Goal: Transaction & Acquisition: Book appointment/travel/reservation

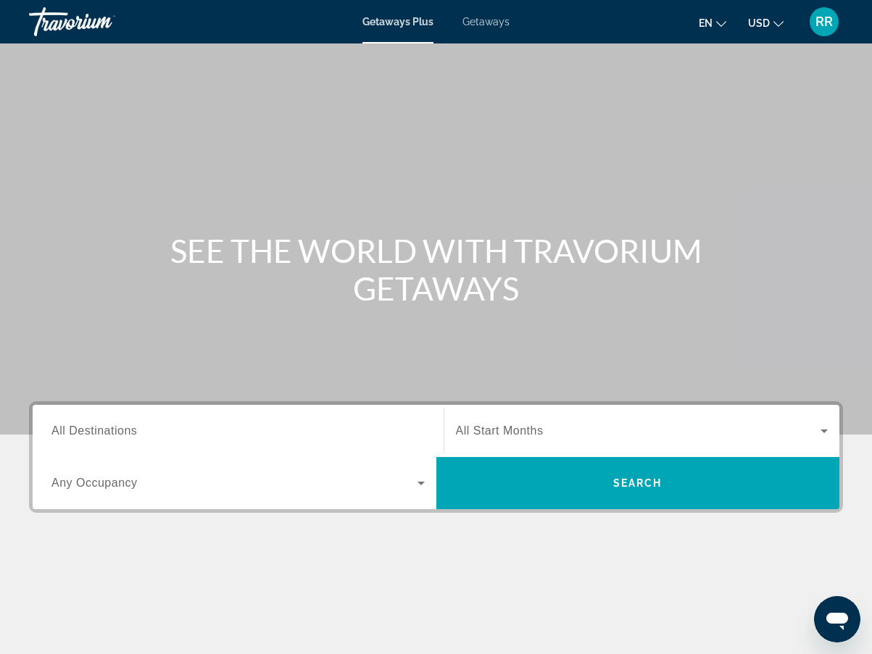
click at [77, 431] on span "All Destinations" at bounding box center [94, 431] width 86 height 12
click at [77, 431] on input "Destination All Destinations" at bounding box center [237, 431] width 373 height 17
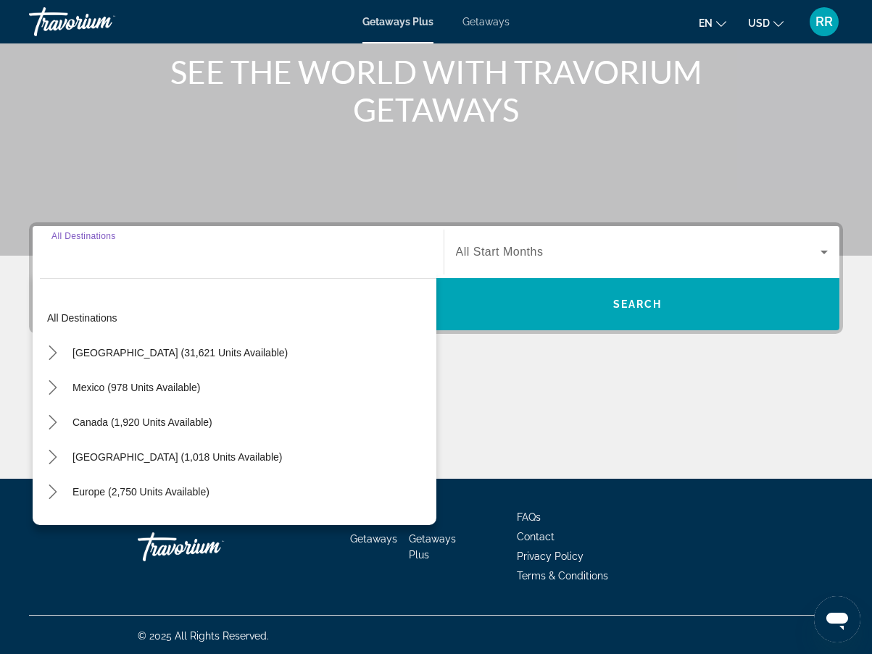
scroll to position [181, 0]
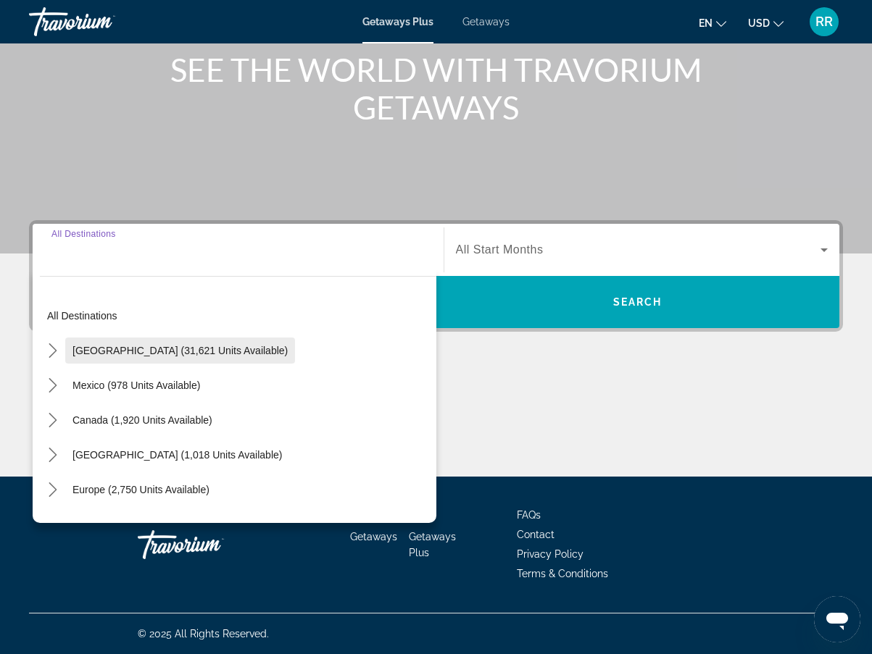
click at [172, 352] on span "[GEOGRAPHIC_DATA] (31,621 units available)" at bounding box center [179, 351] width 215 height 12
type input "**********"
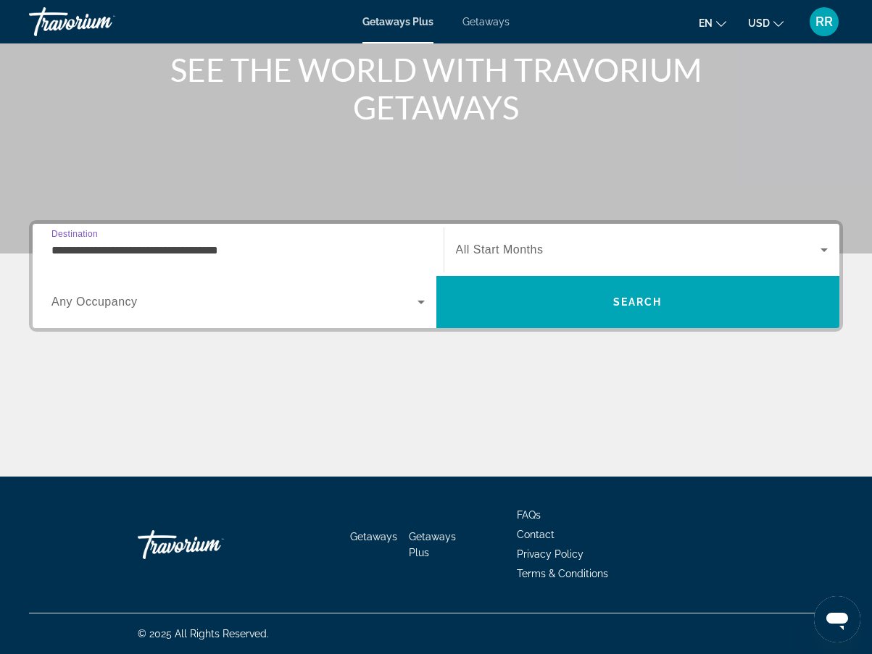
click at [424, 301] on icon "Search widget" at bounding box center [420, 303] width 7 height 4
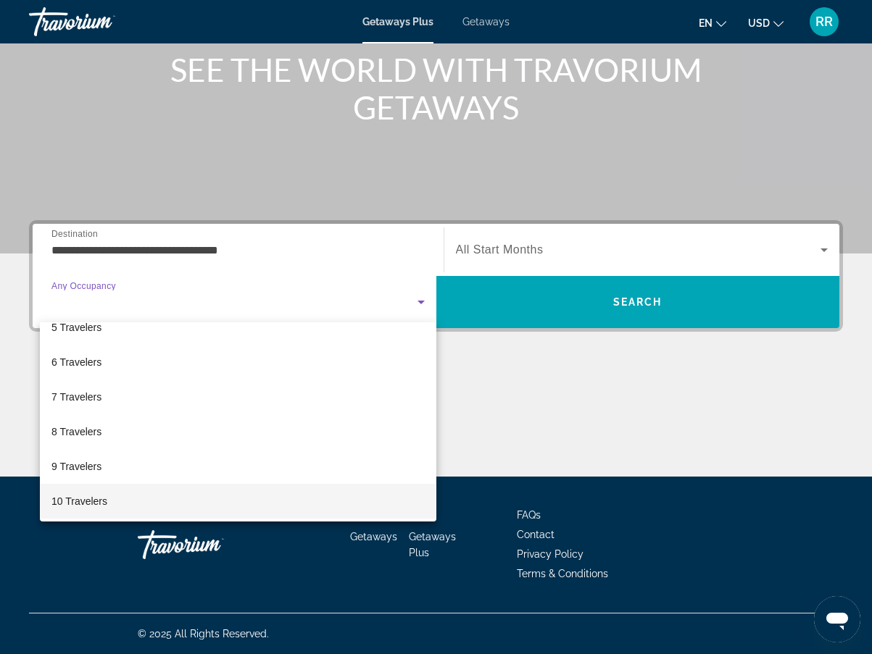
scroll to position [160, 0]
click at [73, 501] on span "10 Travelers" at bounding box center [79, 498] width 56 height 17
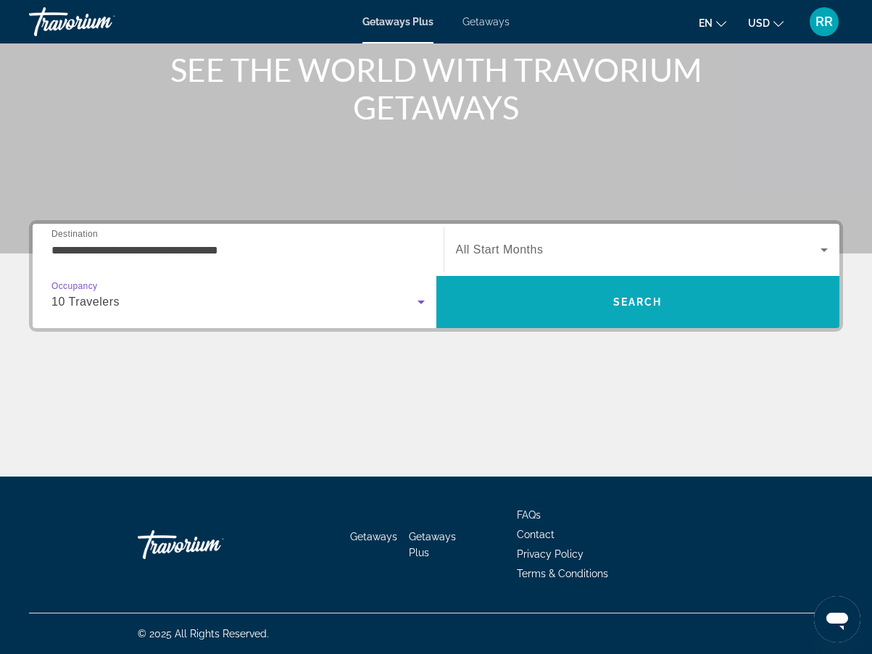
click at [611, 301] on span "Search" at bounding box center [638, 302] width 404 height 35
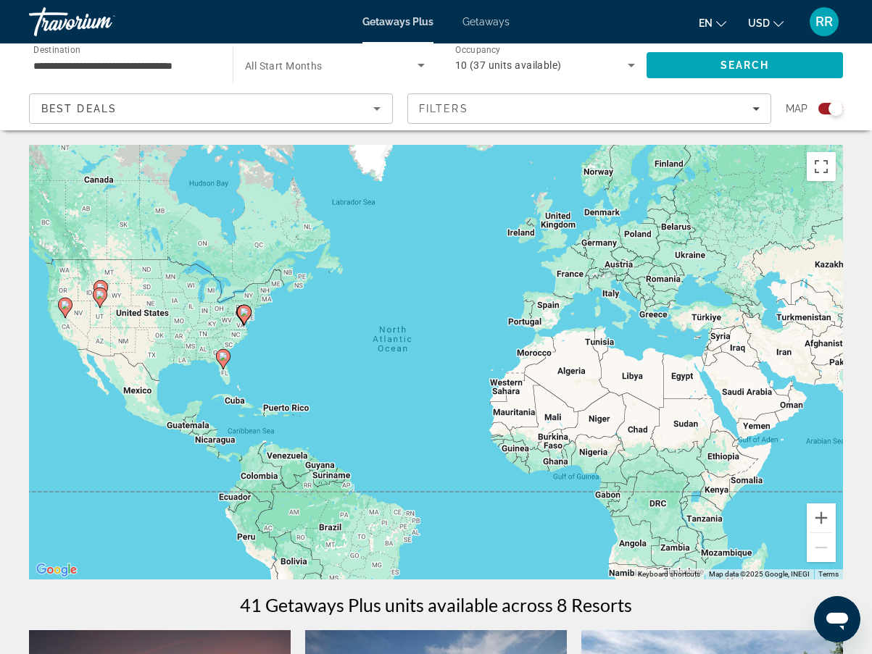
click at [632, 62] on icon "Search widget" at bounding box center [631, 65] width 17 height 17
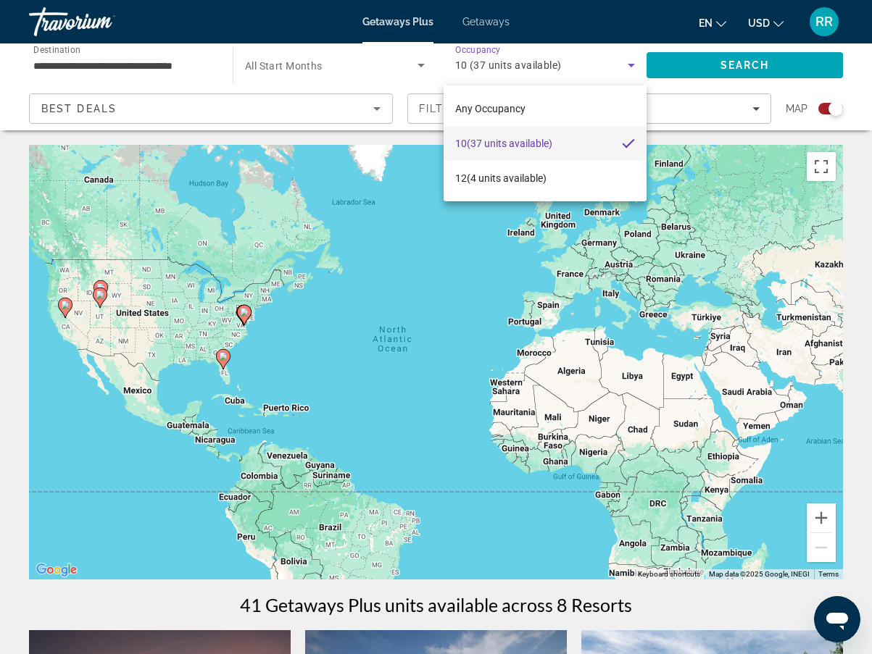
click at [632, 70] on div at bounding box center [436, 327] width 872 height 654
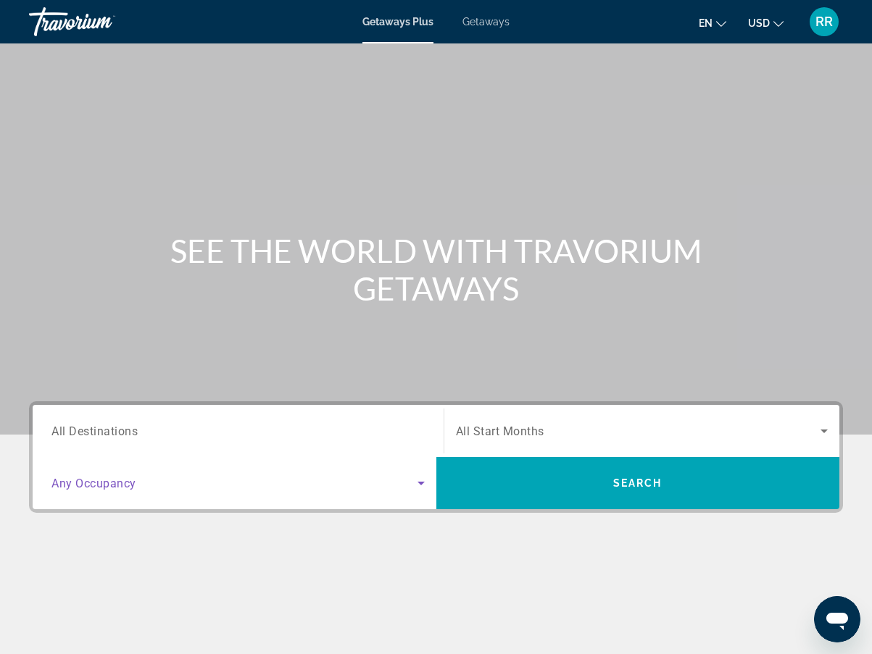
click at [420, 481] on icon "Search widget" at bounding box center [420, 483] width 17 height 17
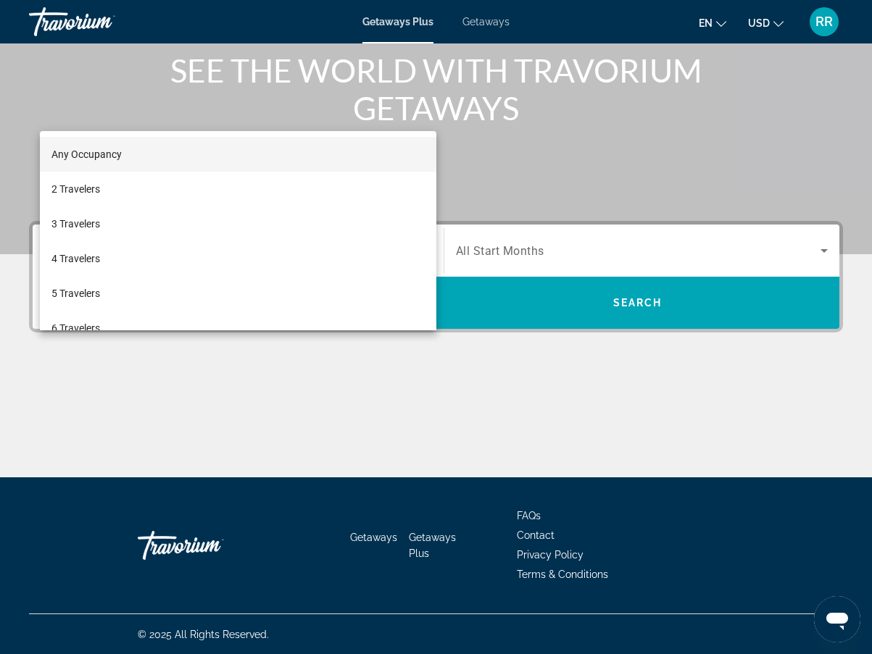
scroll to position [181, 0]
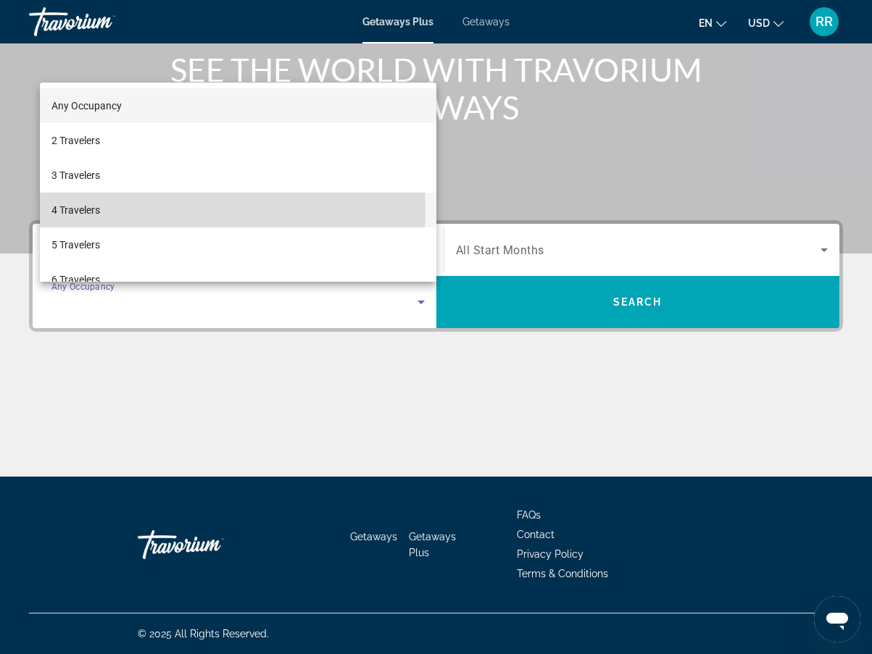
click at [93, 211] on span "4 Travelers" at bounding box center [75, 209] width 49 height 17
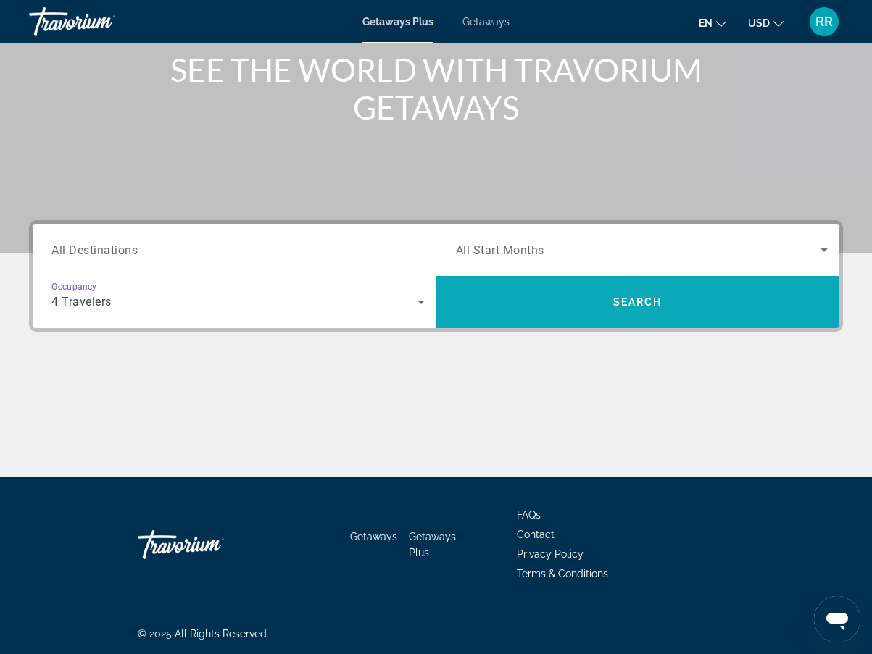
click at [569, 302] on span "Search" at bounding box center [638, 302] width 404 height 35
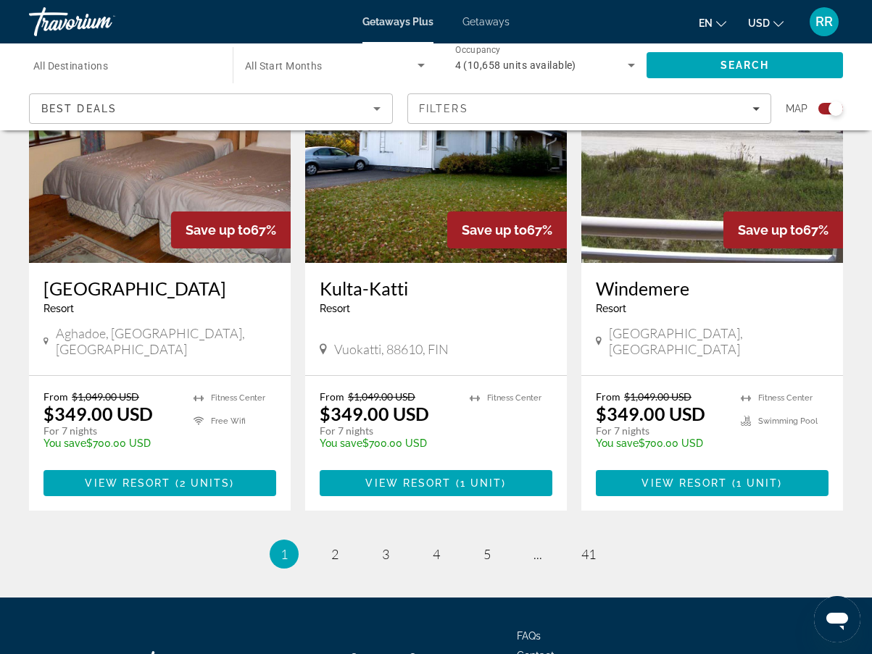
scroll to position [2215, 0]
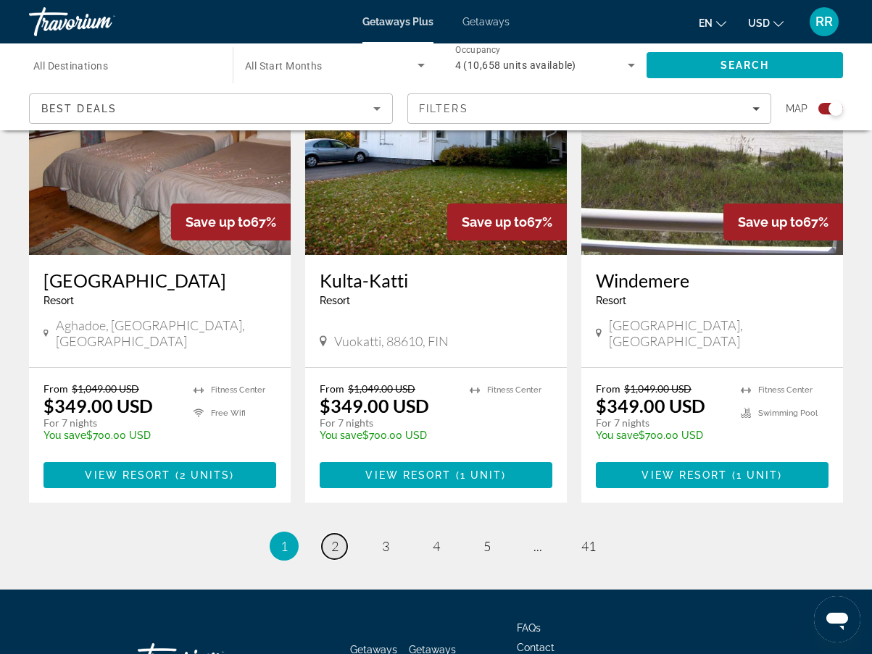
click at [333, 534] on link "page 2" at bounding box center [334, 546] width 25 height 25
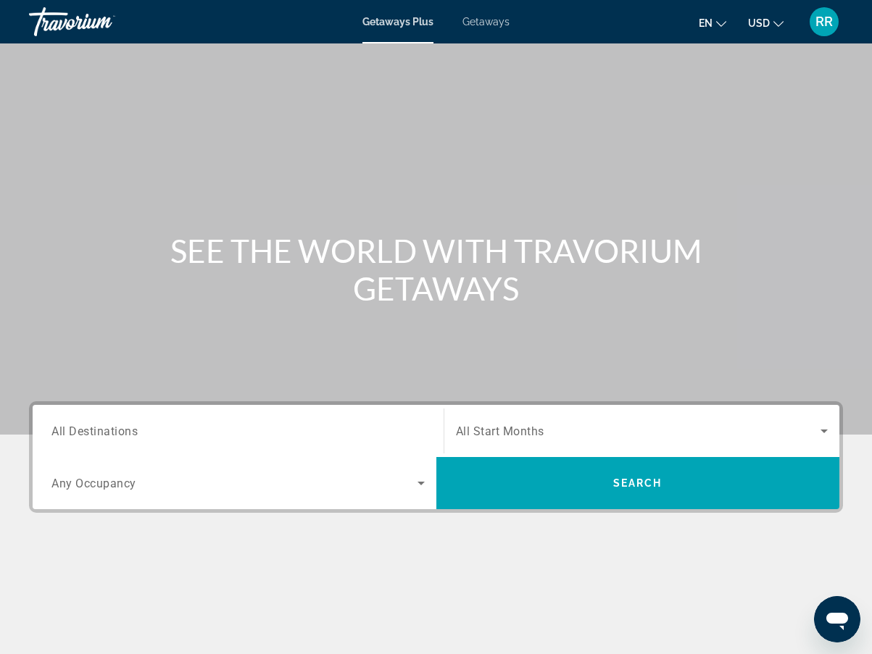
click at [475, 21] on span "Getaways" at bounding box center [485, 22] width 47 height 12
click at [408, 26] on span "Getaways Plus" at bounding box center [397, 22] width 70 height 12
click at [422, 483] on icon "Search widget" at bounding box center [420, 484] width 7 height 4
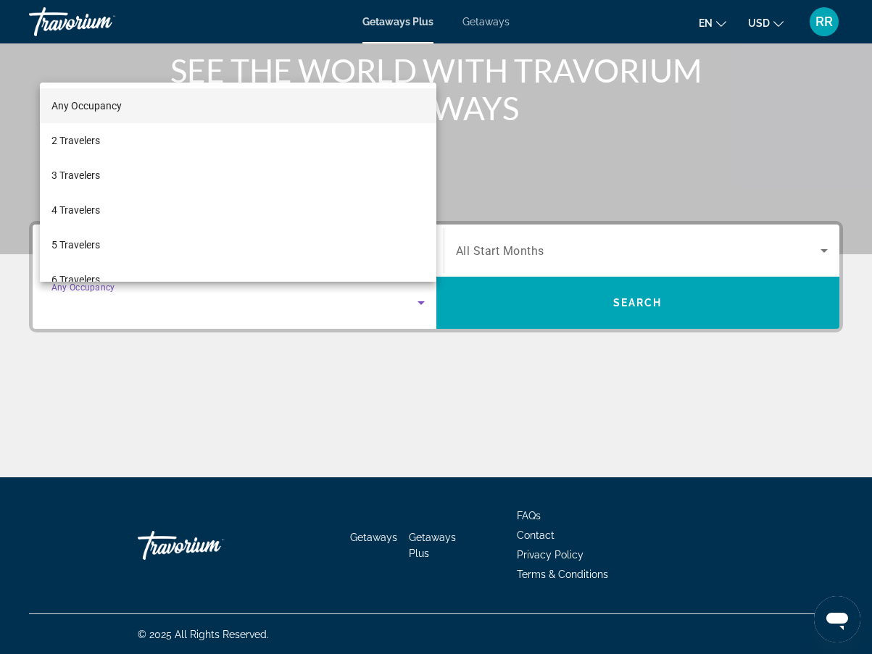
scroll to position [181, 0]
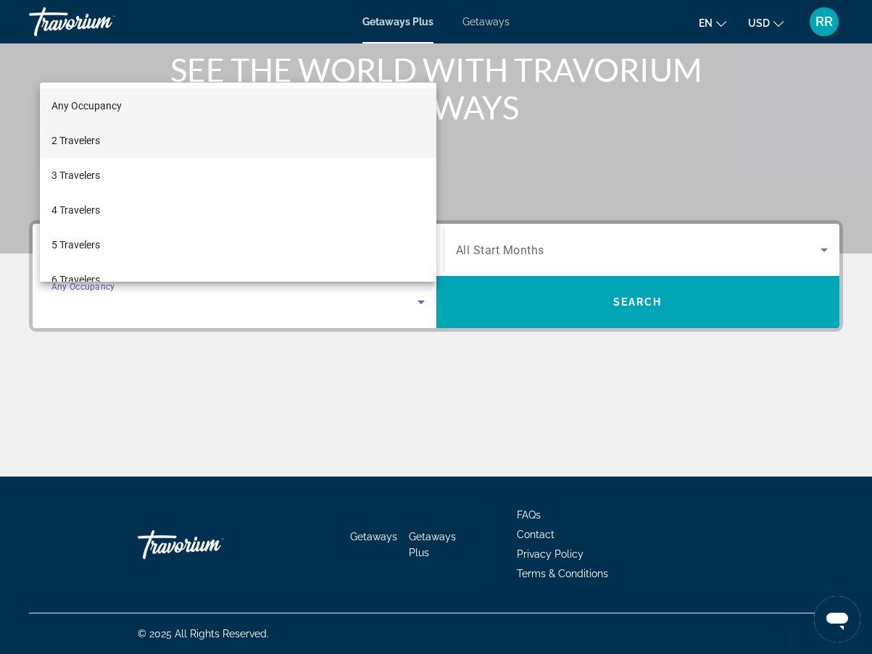
click at [94, 136] on span "2 Travelers" at bounding box center [75, 140] width 49 height 17
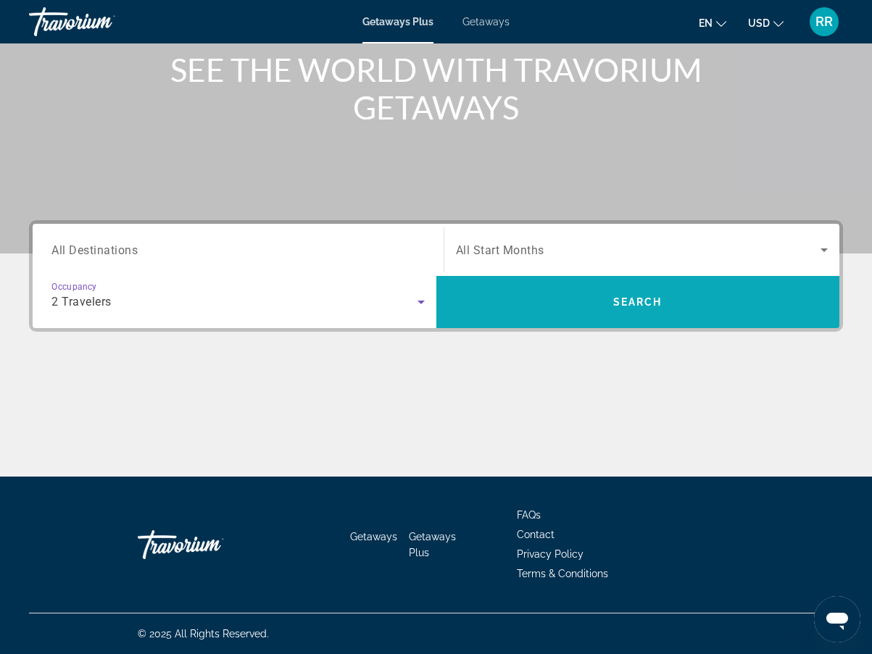
click at [573, 297] on span "Search" at bounding box center [638, 302] width 404 height 35
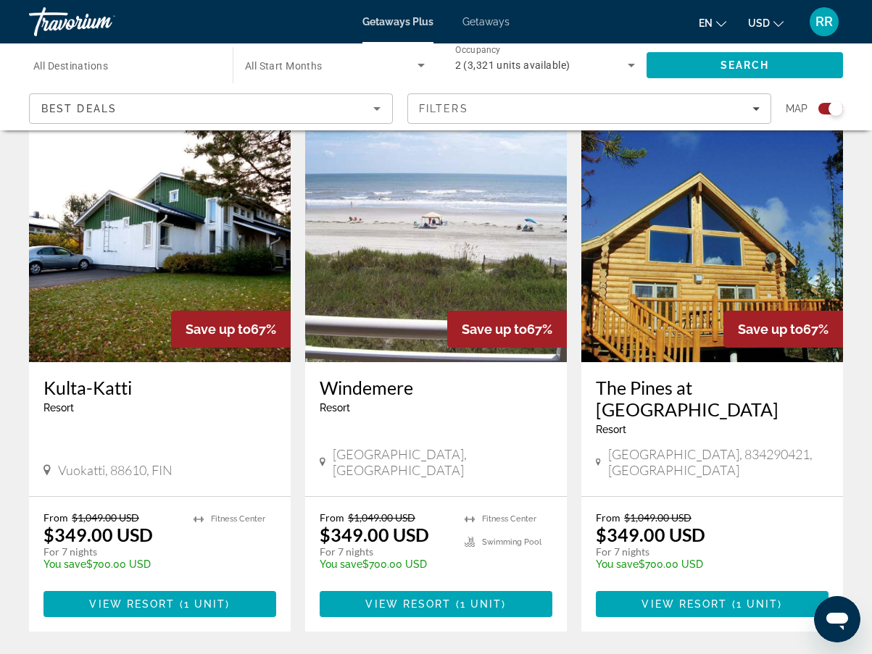
scroll to position [2174, 0]
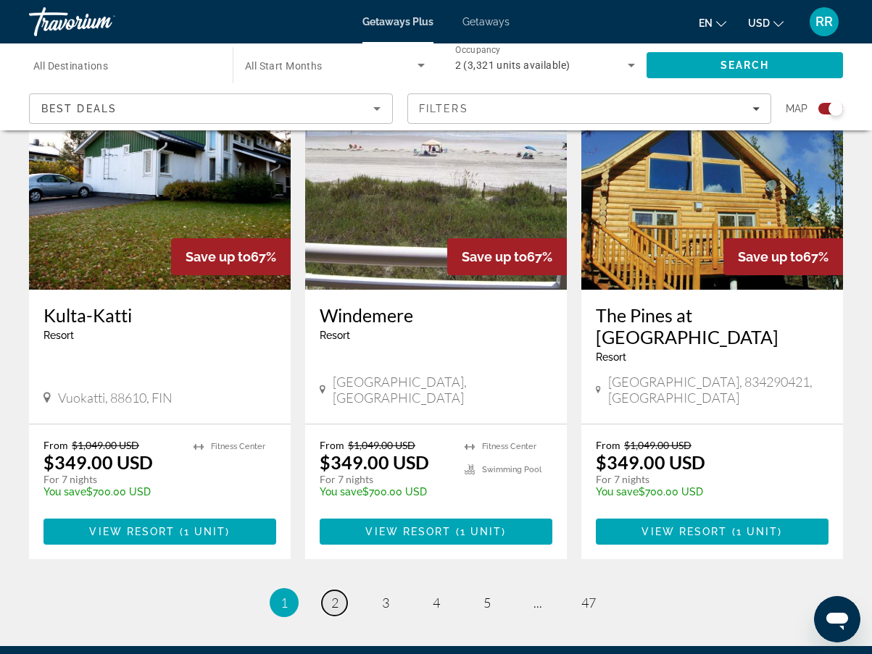
click at [332, 595] on span "2" at bounding box center [334, 603] width 7 height 16
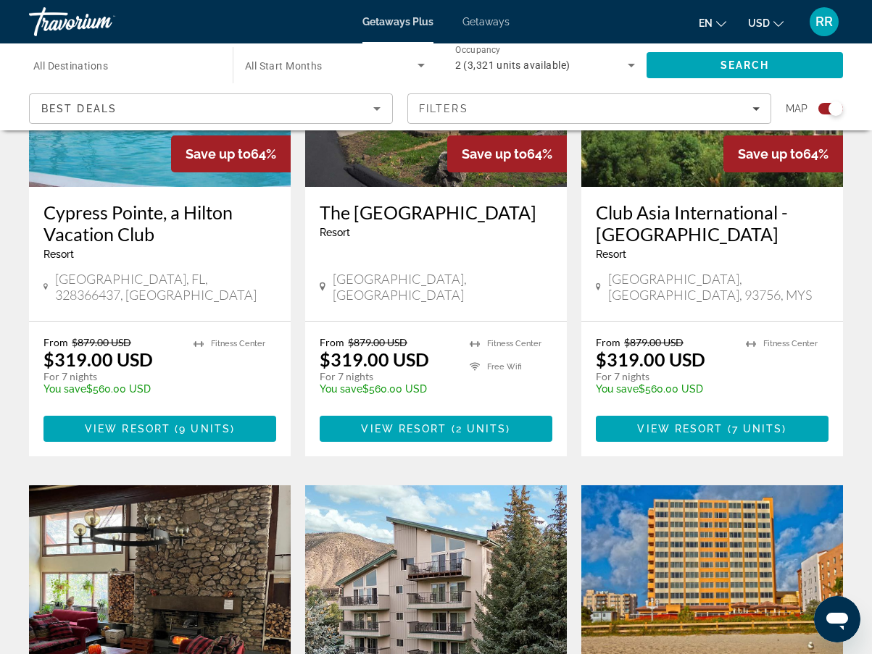
scroll to position [1103, 0]
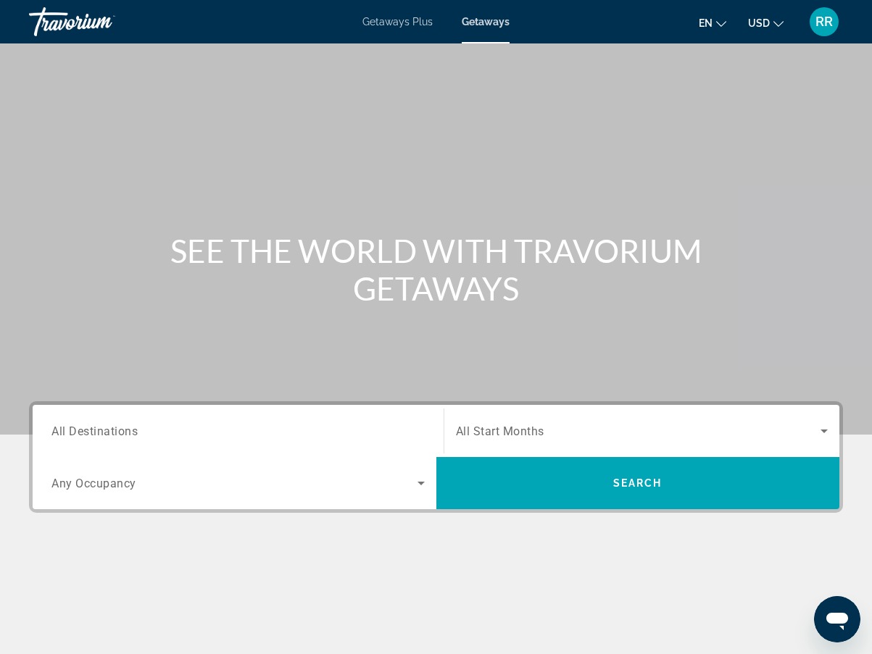
click at [720, 18] on mat-icon "Change language" at bounding box center [721, 22] width 10 height 10
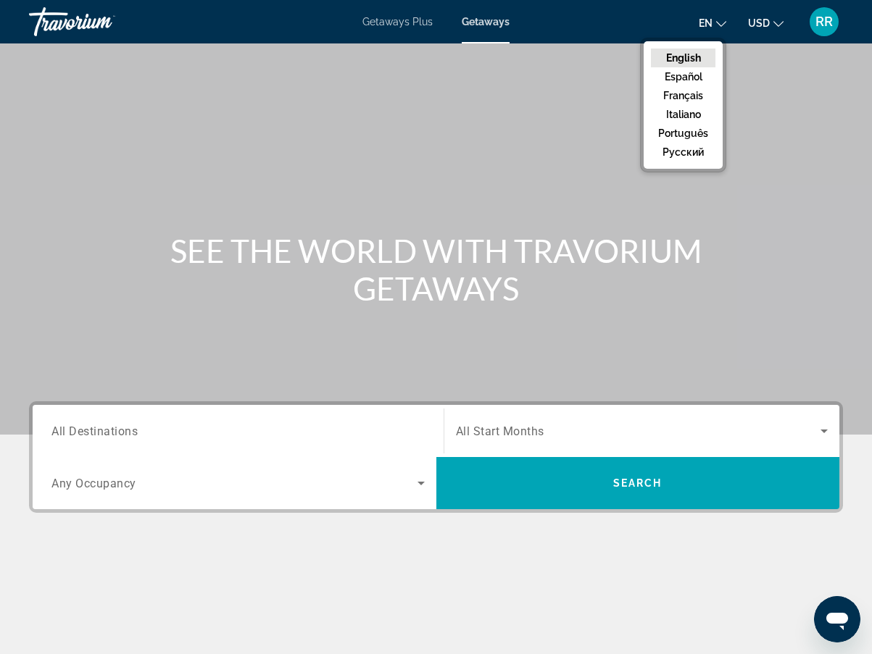
click at [695, 51] on button "English" at bounding box center [683, 58] width 64 height 19
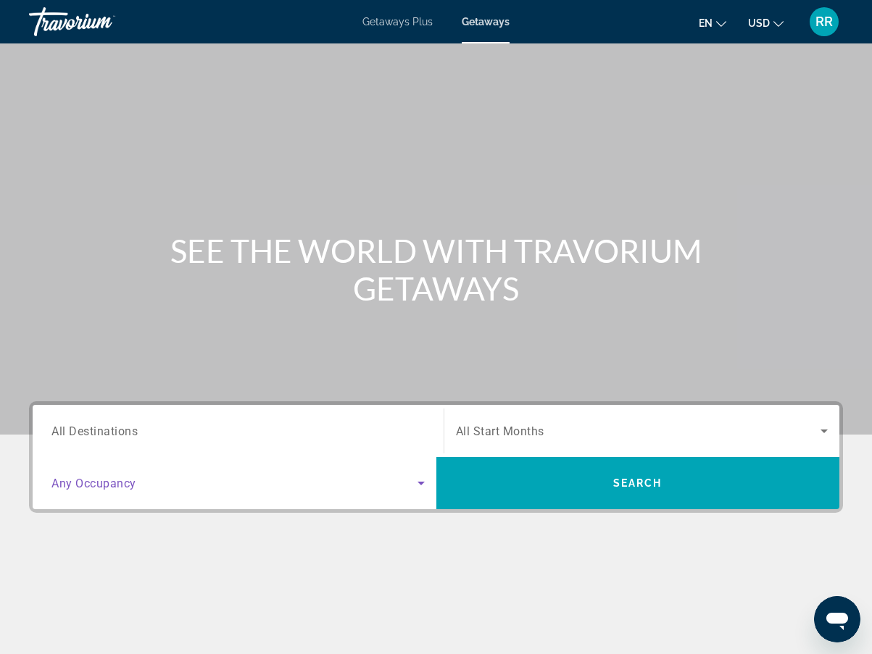
click at [420, 483] on icon "Search widget" at bounding box center [420, 484] width 7 height 4
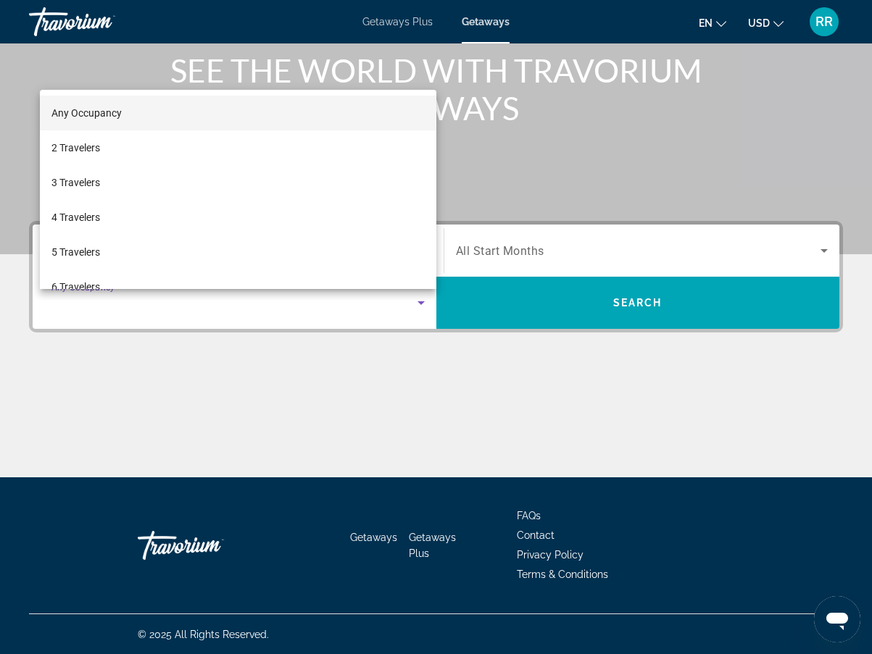
scroll to position [181, 0]
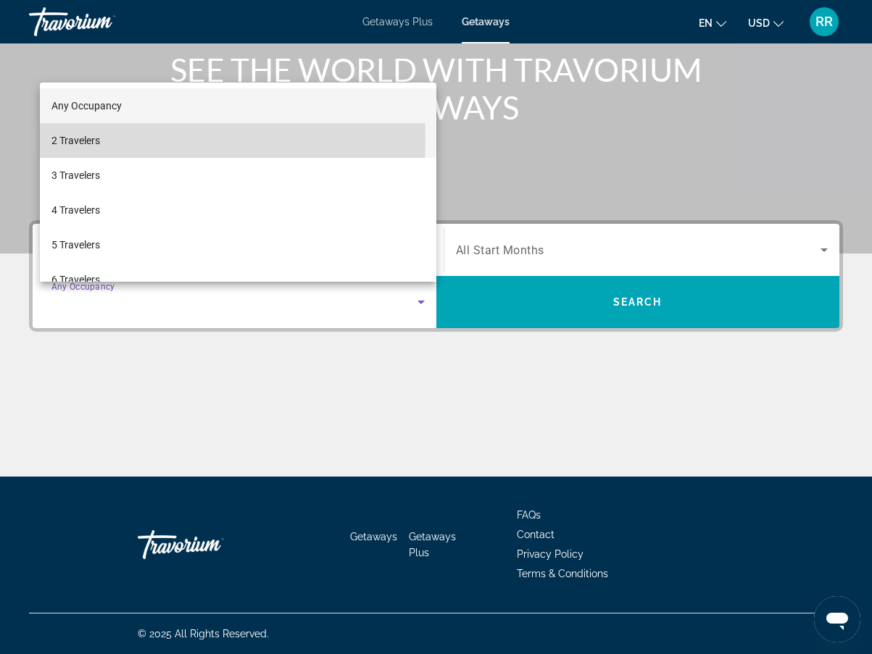
click at [76, 138] on span "2 Travelers" at bounding box center [75, 140] width 49 height 17
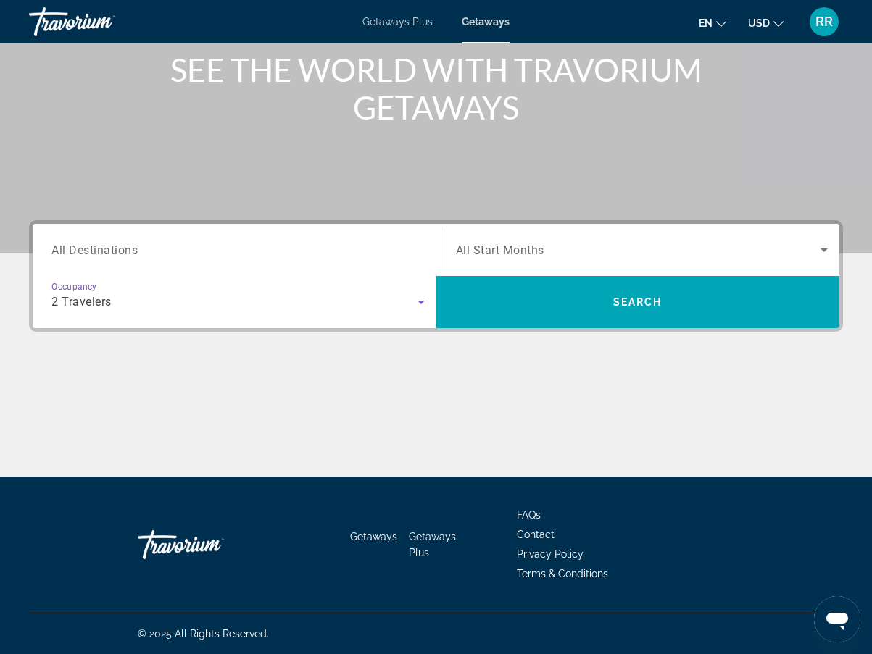
click at [419, 300] on icon "Search widget" at bounding box center [420, 302] width 17 height 17
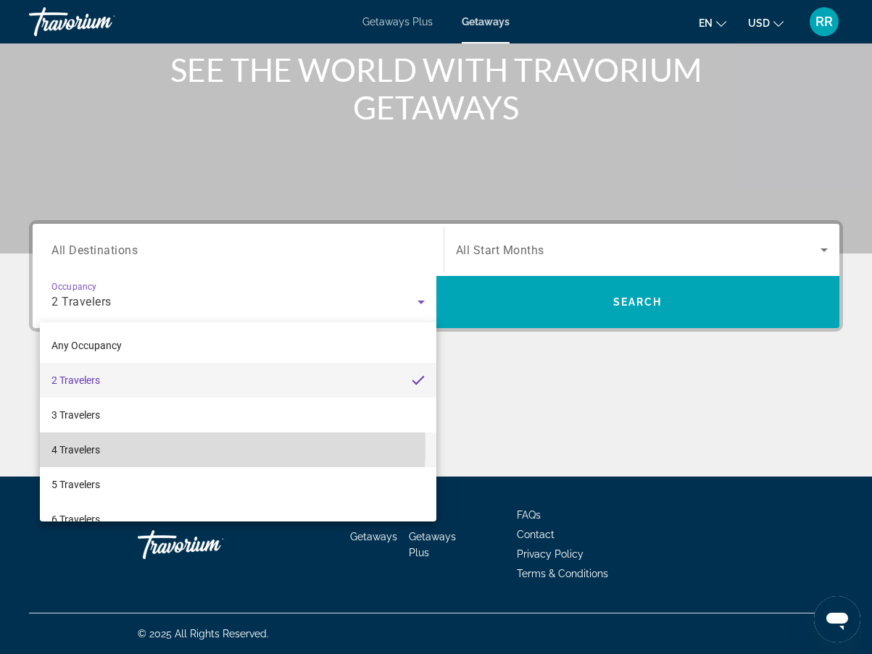
click at [78, 446] on span "4 Travelers" at bounding box center [75, 449] width 49 height 17
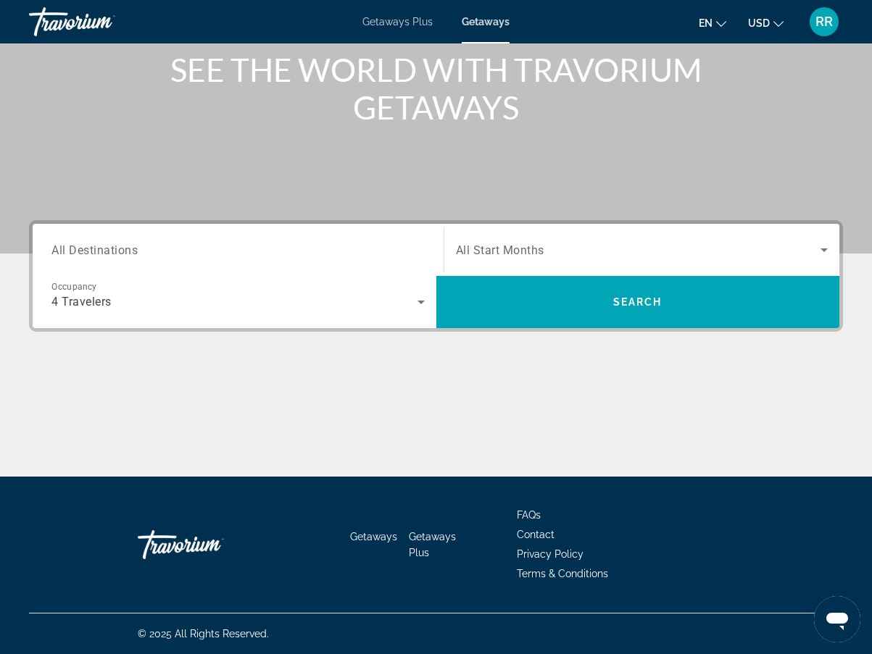
click at [519, 254] on span "All Start Months" at bounding box center [500, 251] width 88 height 14
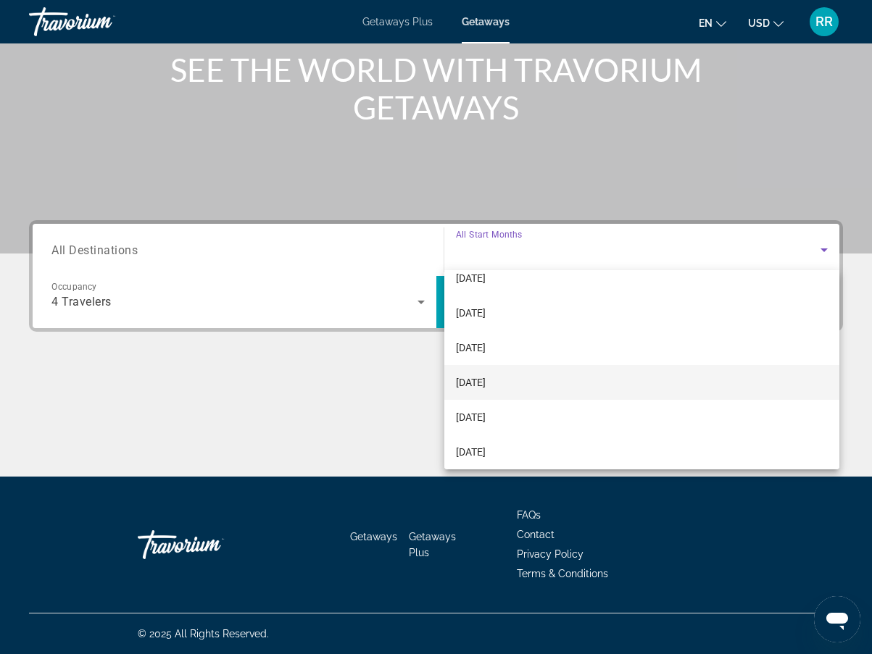
scroll to position [72, 0]
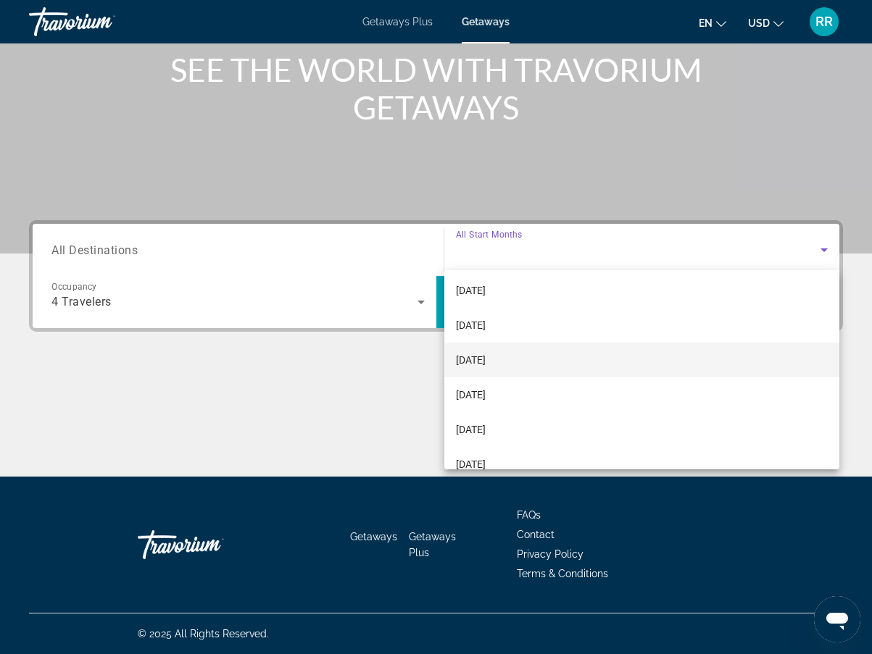
click at [486, 357] on span "[DATE]" at bounding box center [471, 359] width 30 height 17
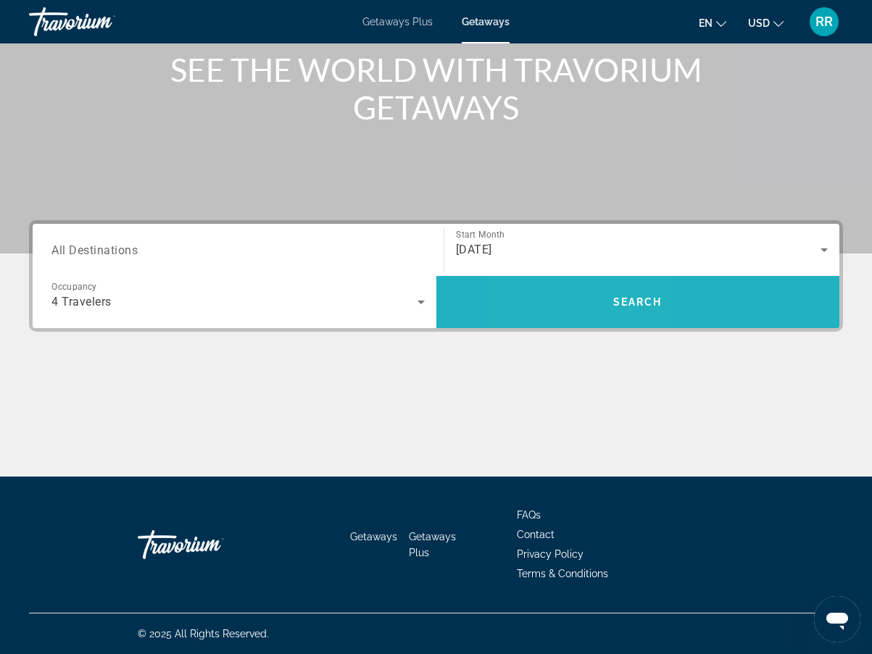
click at [573, 302] on span "Search" at bounding box center [638, 302] width 404 height 35
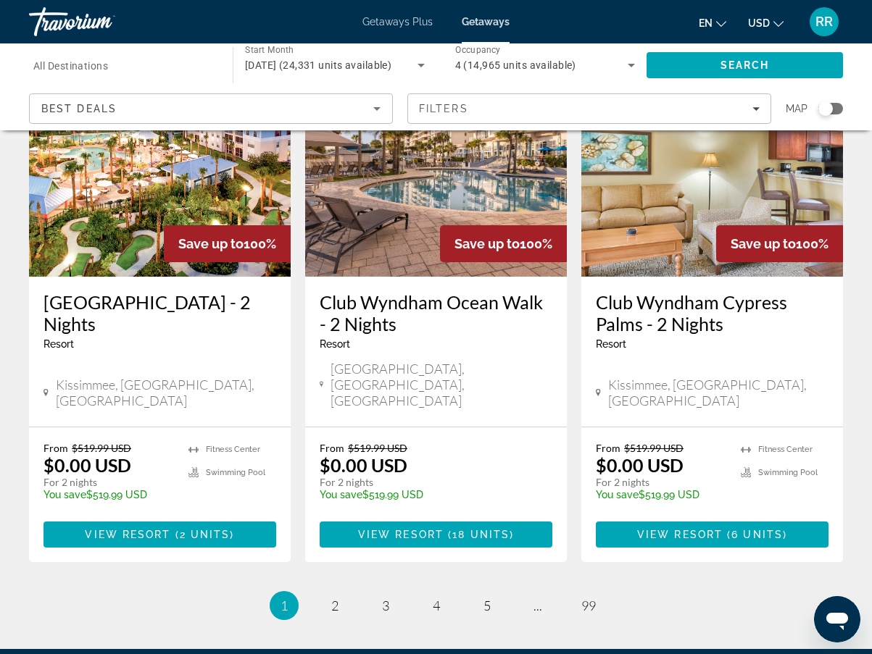
scroll to position [1821, 0]
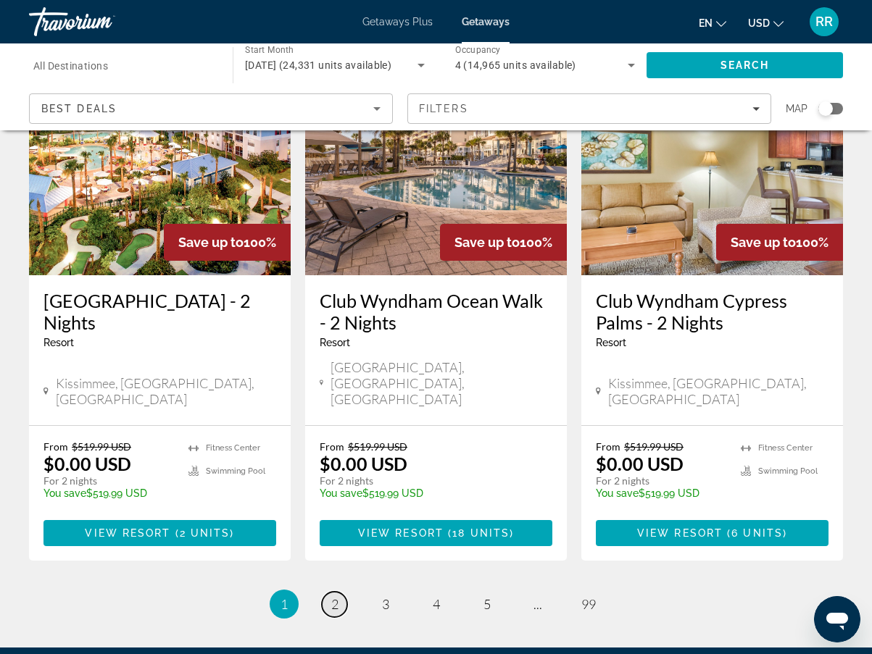
click at [333, 596] on span "2" at bounding box center [334, 604] width 7 height 16
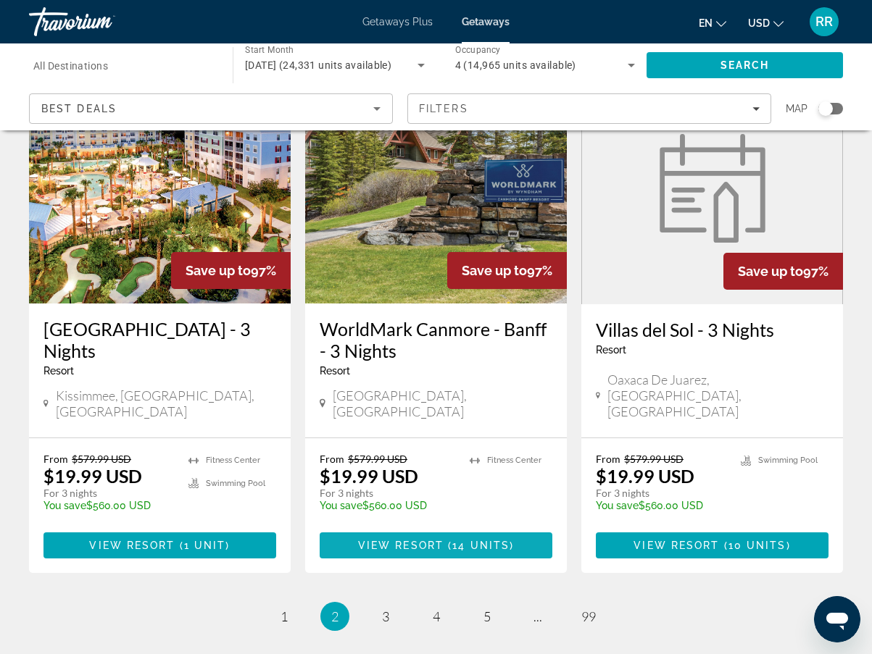
scroll to position [1812, 0]
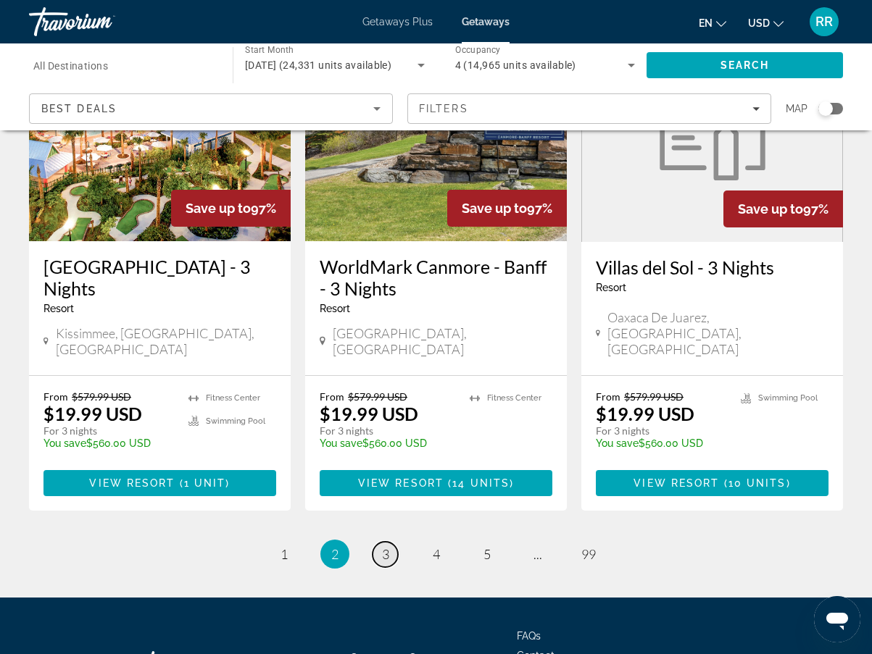
click at [384, 546] on span "3" at bounding box center [385, 554] width 7 height 16
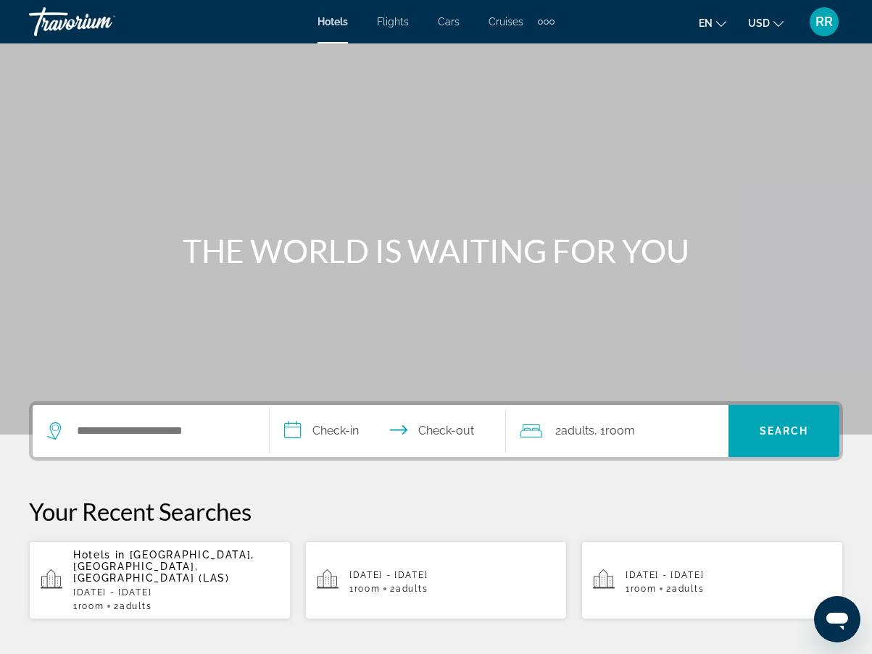
click at [403, 24] on span "Flights" at bounding box center [393, 22] width 32 height 12
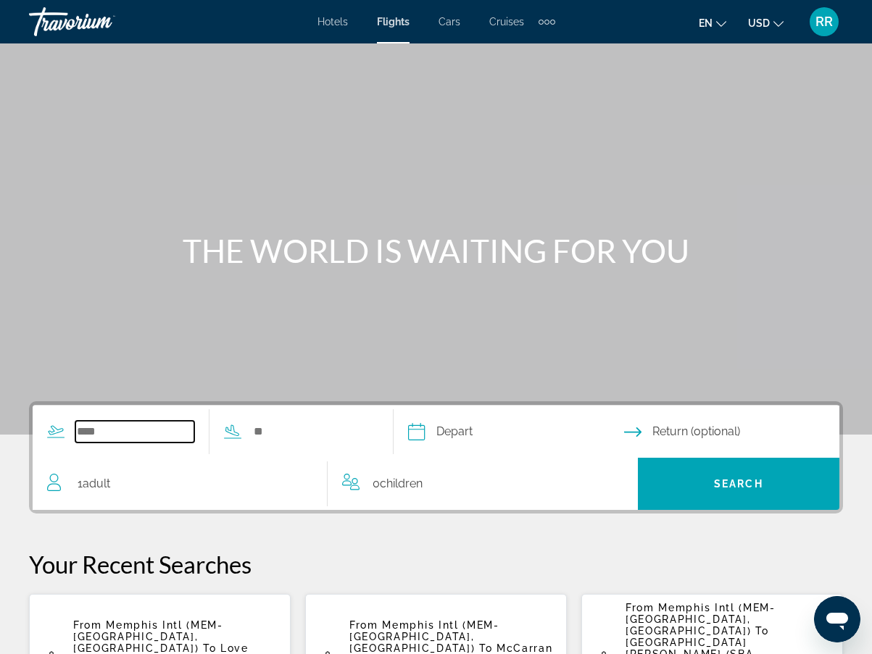
click at [112, 433] on input "Search widget" at bounding box center [134, 432] width 119 height 22
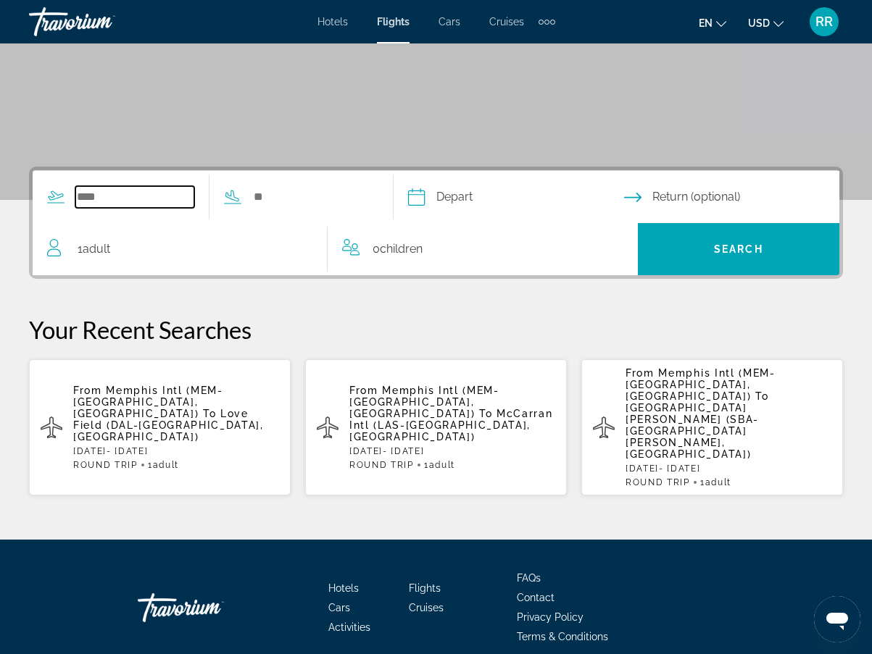
scroll to position [240, 0]
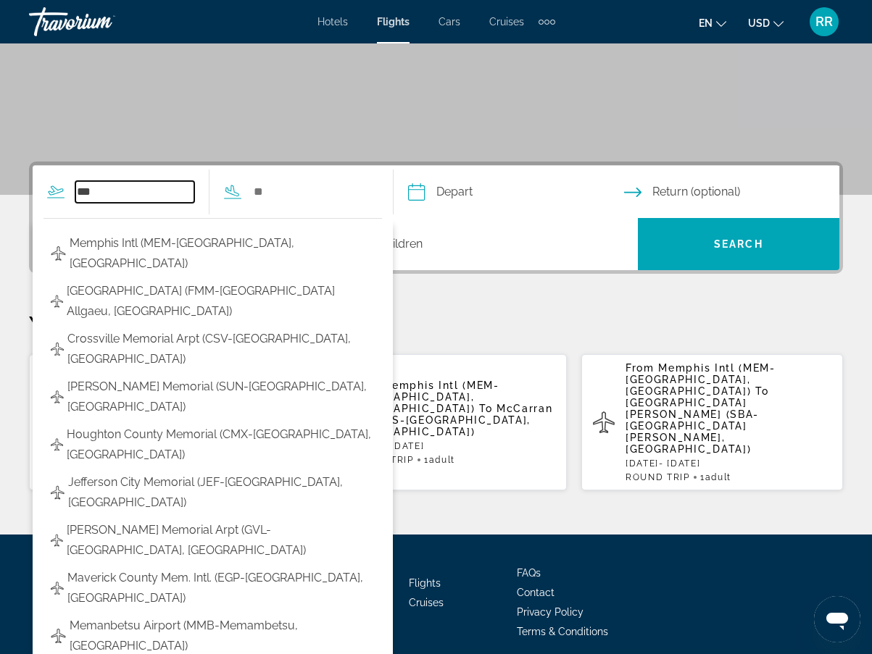
type input "***"
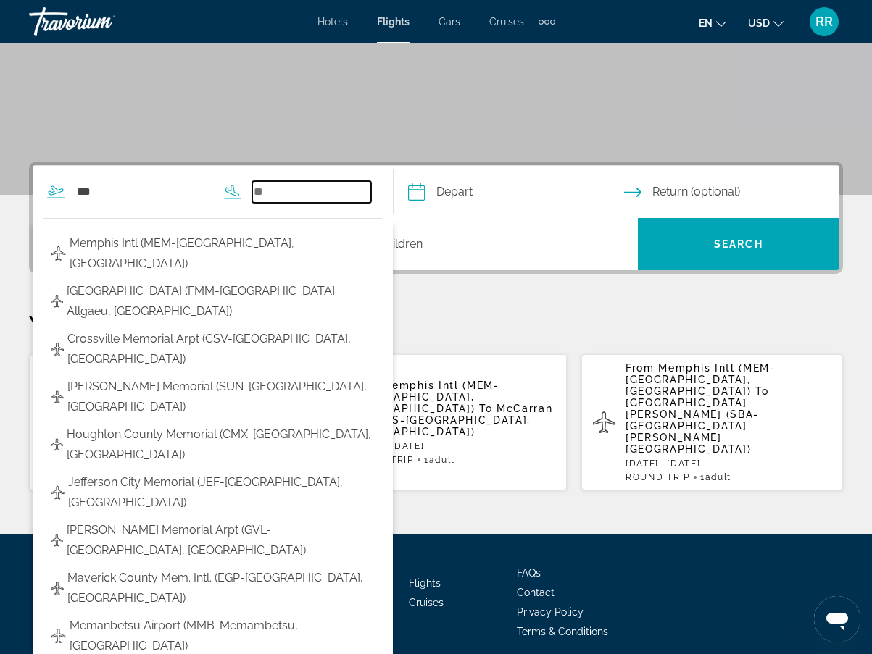
click at [306, 196] on input "Search widget" at bounding box center [311, 192] width 119 height 22
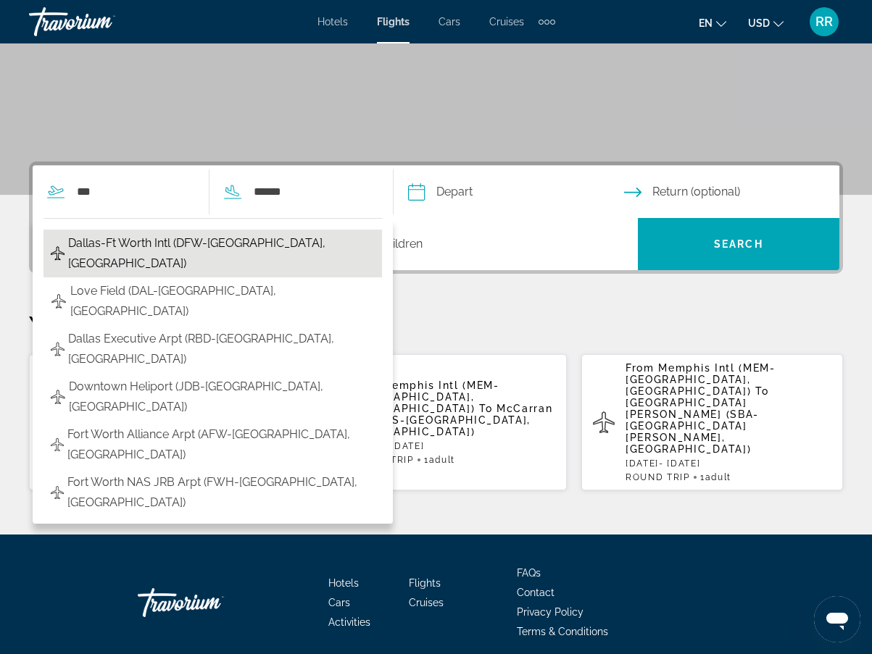
click at [201, 239] on span "Dallas-Ft Worth Intl (DFW-Dallas, United States of America)" at bounding box center [221, 253] width 307 height 41
type input "**********"
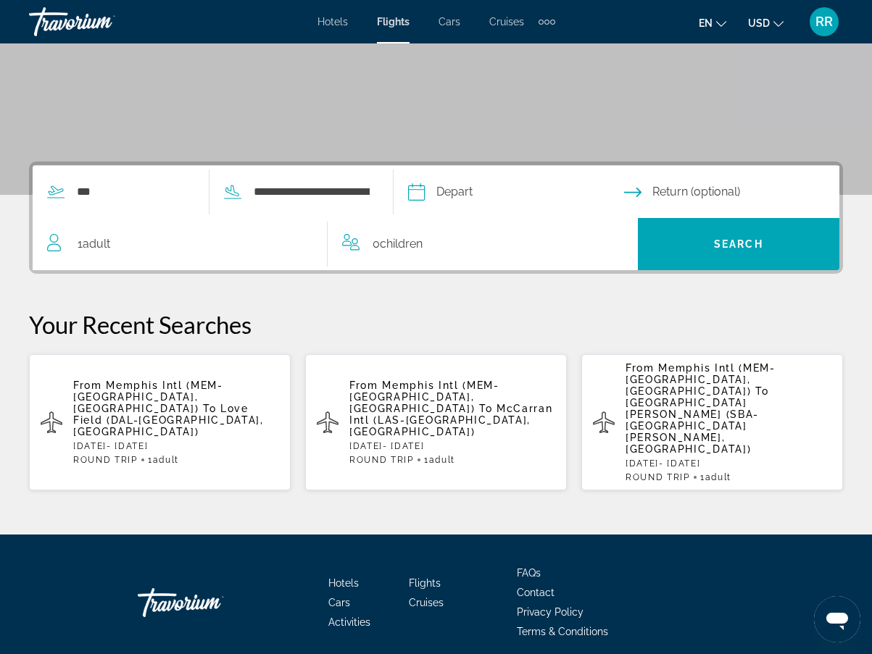
click at [479, 182] on input "Depart date" at bounding box center [515, 194] width 222 height 57
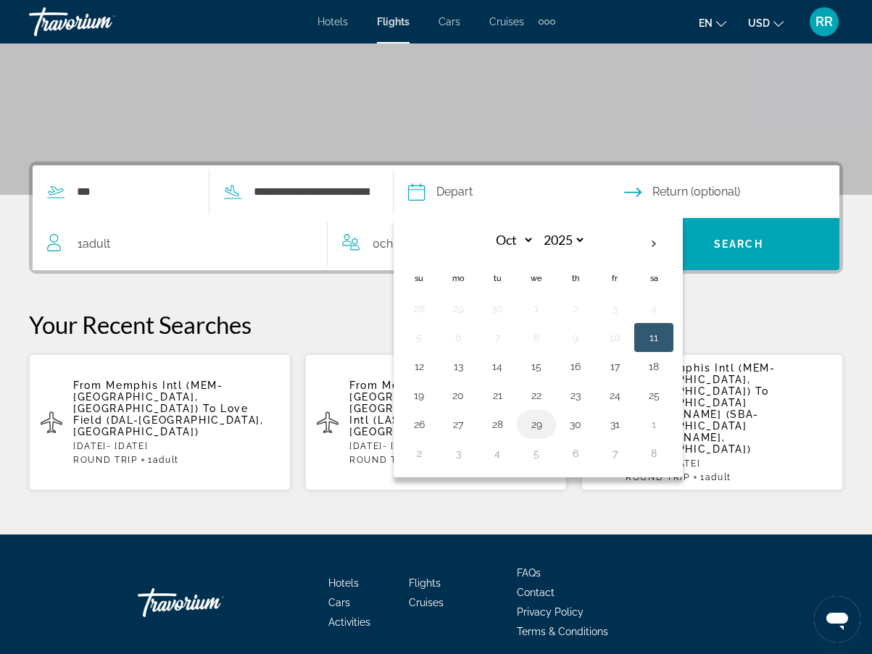
click at [548, 425] on button "29" at bounding box center [536, 425] width 23 height 20
type input "**********"
select select "*"
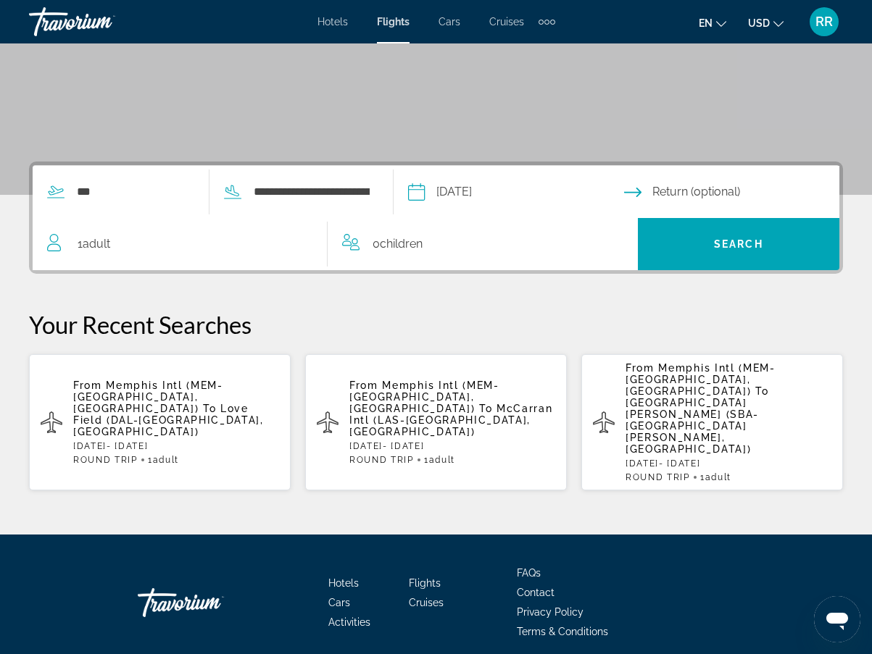
click at [703, 191] on input "Return date" at bounding box center [735, 194] width 222 height 57
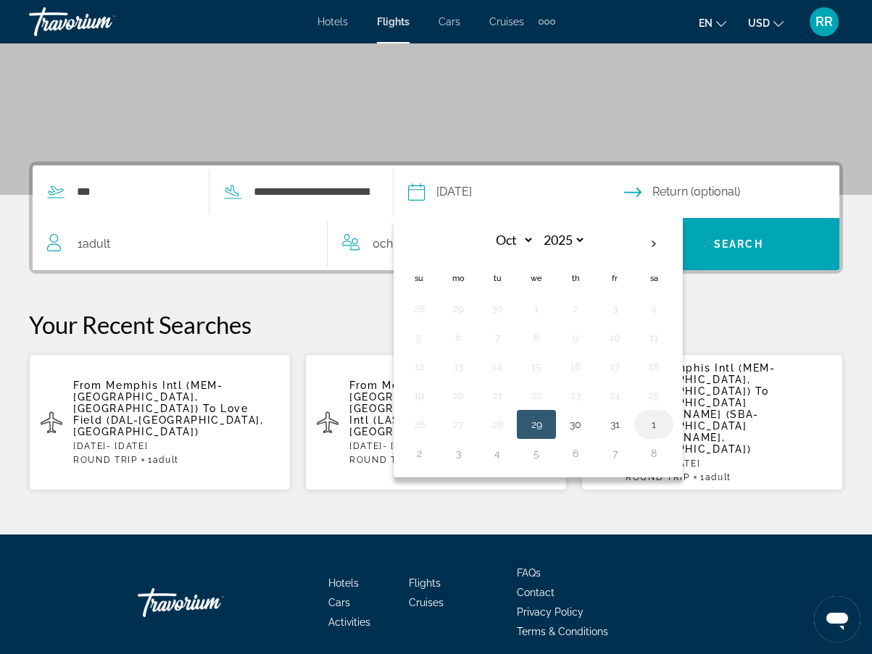
click at [665, 425] on button "1" at bounding box center [653, 425] width 23 height 20
type input "**********"
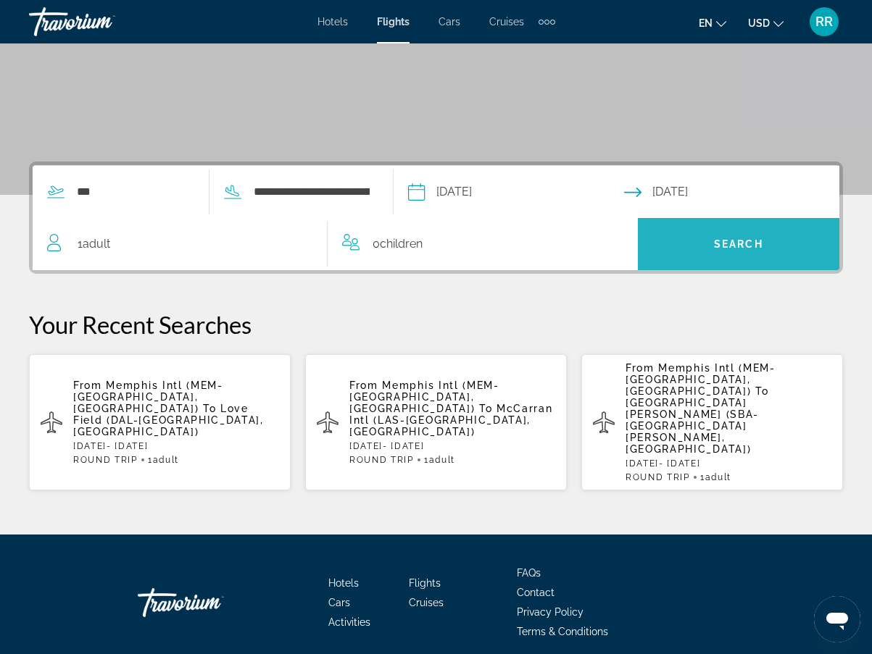
click at [728, 231] on span "Search" at bounding box center [738, 244] width 201 height 35
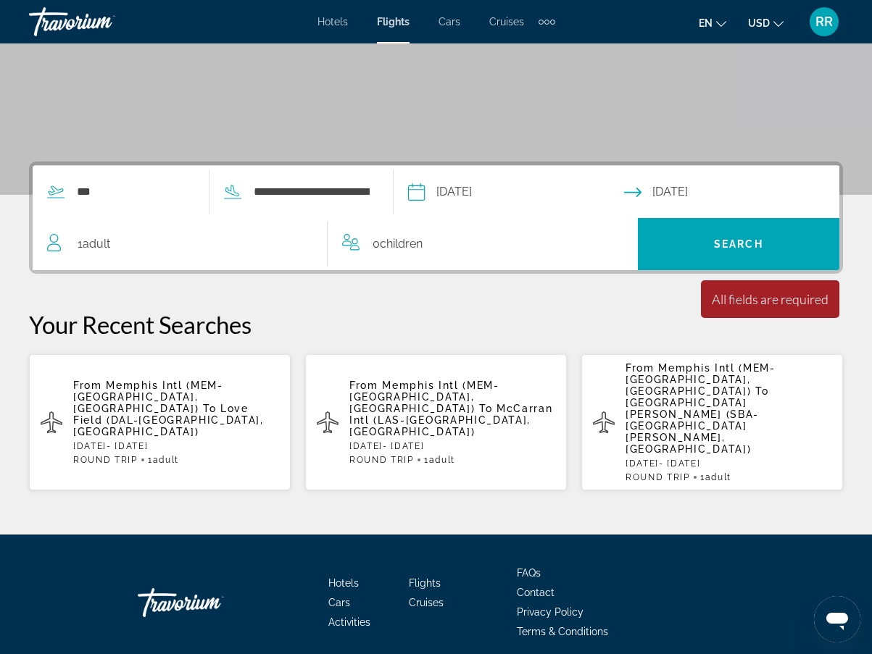
click at [96, 243] on span "Adult" at bounding box center [97, 244] width 28 height 14
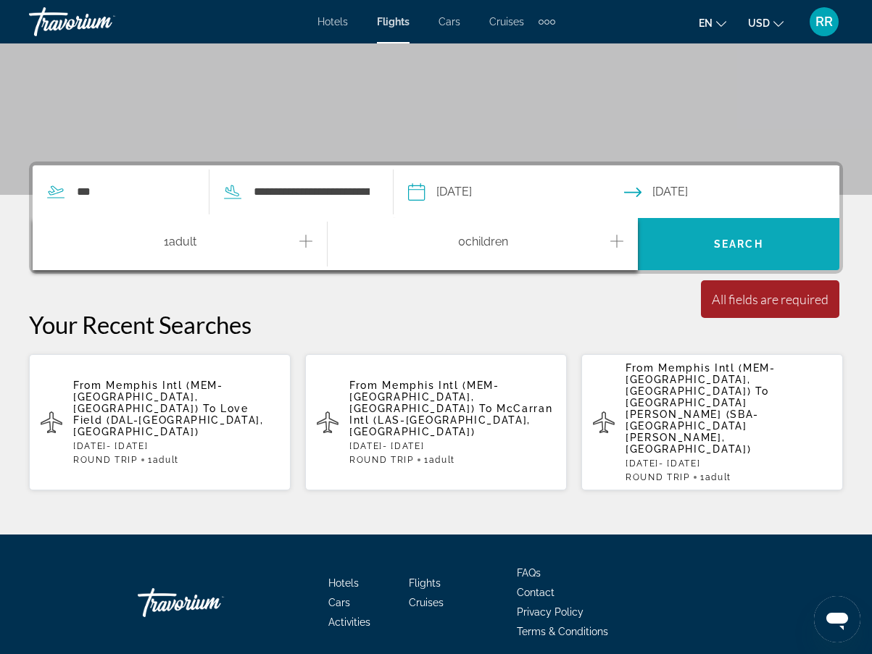
click at [701, 244] on span "Search" at bounding box center [738, 244] width 201 height 35
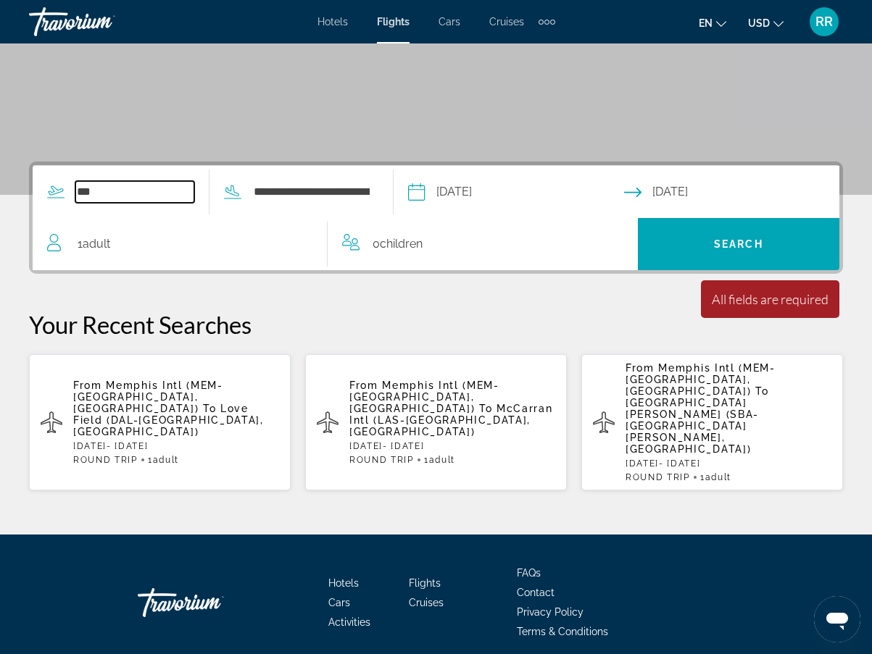
click at [111, 196] on input "***" at bounding box center [134, 192] width 119 height 22
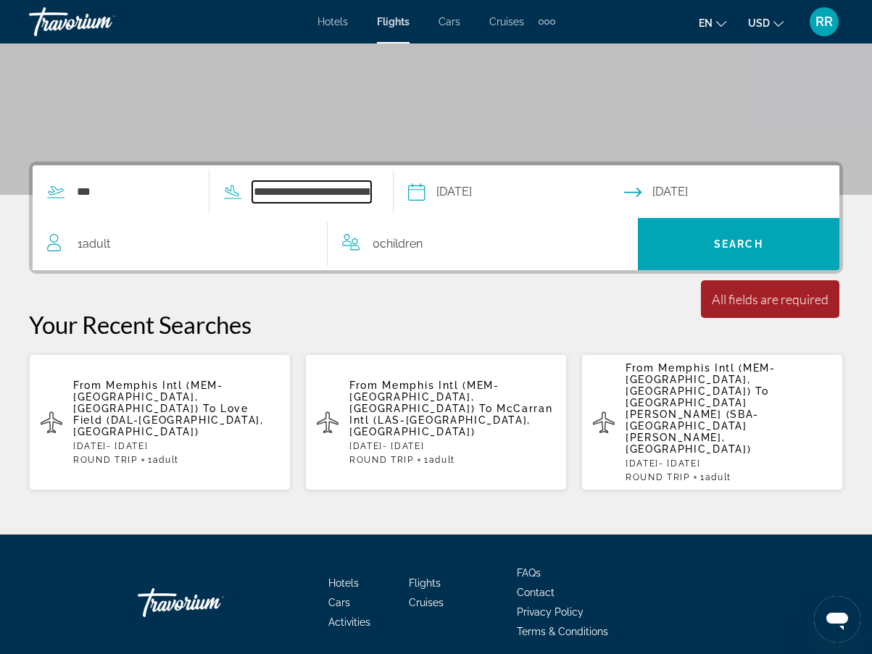
click at [354, 188] on input "**********" at bounding box center [311, 192] width 119 height 22
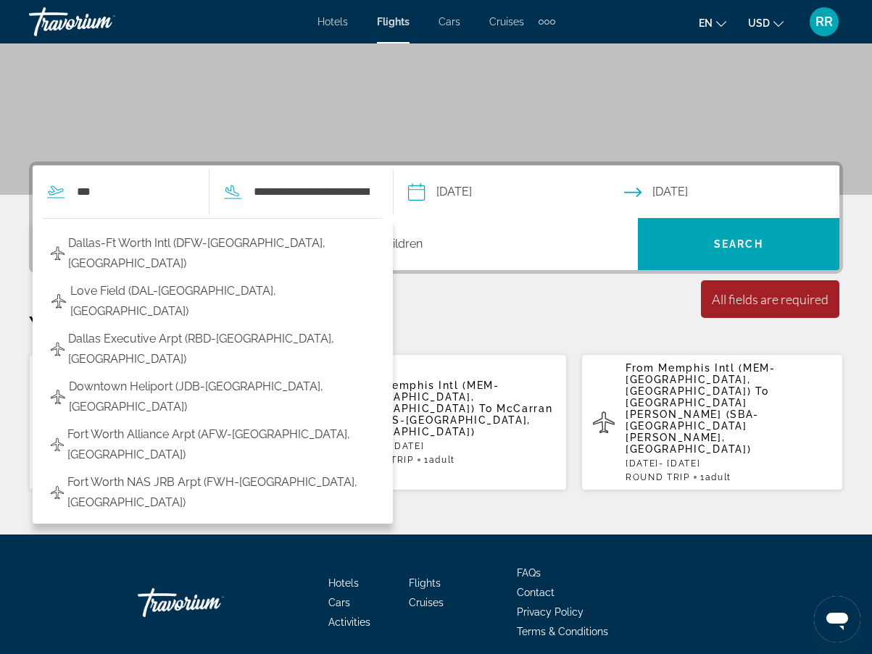
click at [462, 193] on input "**********" at bounding box center [515, 194] width 222 height 57
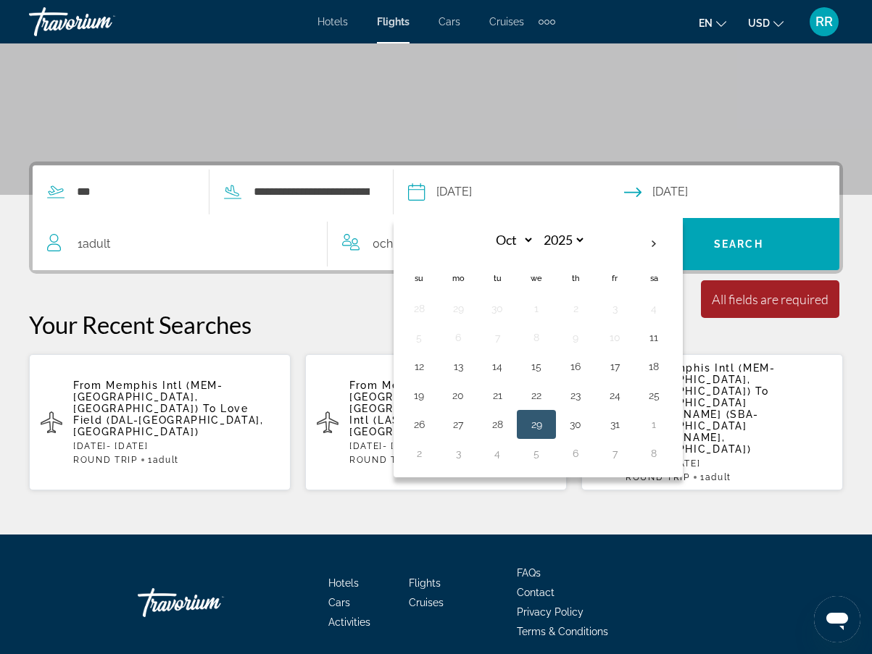
click at [646, 198] on input "**********" at bounding box center [735, 194] width 222 height 57
click at [389, 327] on p "Your Recent Searches" at bounding box center [436, 324] width 814 height 29
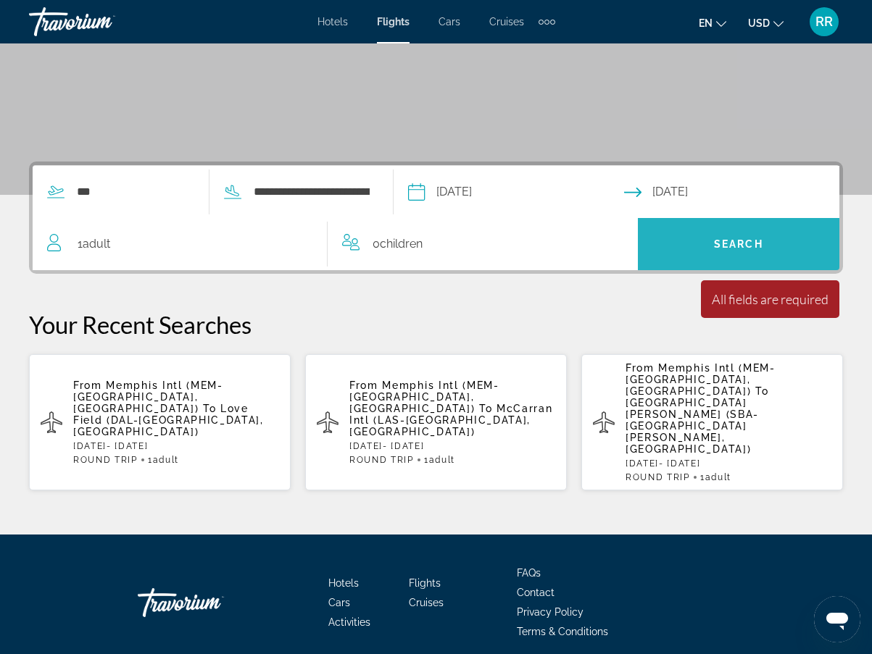
click at [774, 225] on span "Search" at bounding box center [738, 244] width 201 height 52
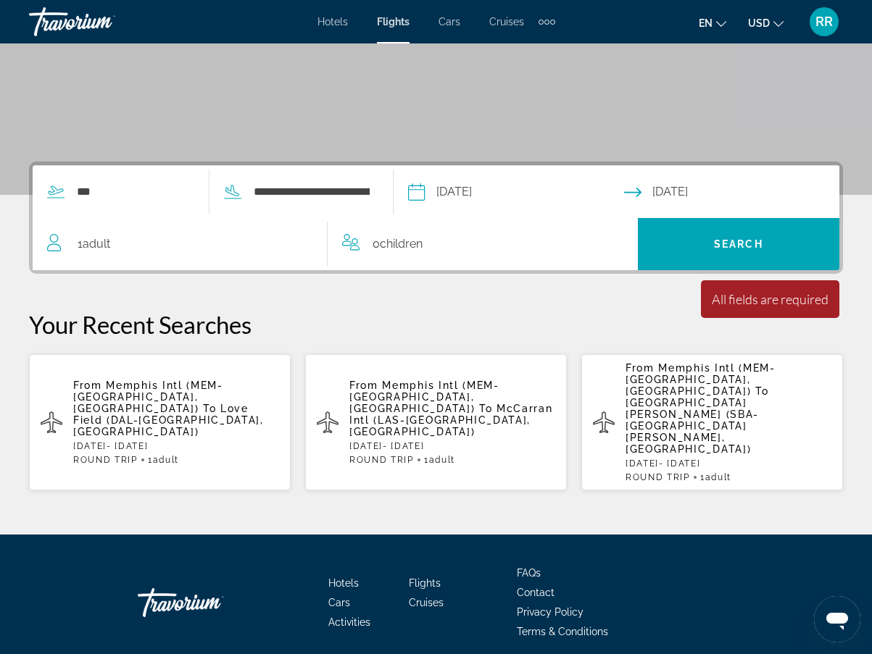
click at [97, 242] on span "Adult" at bounding box center [97, 244] width 28 height 14
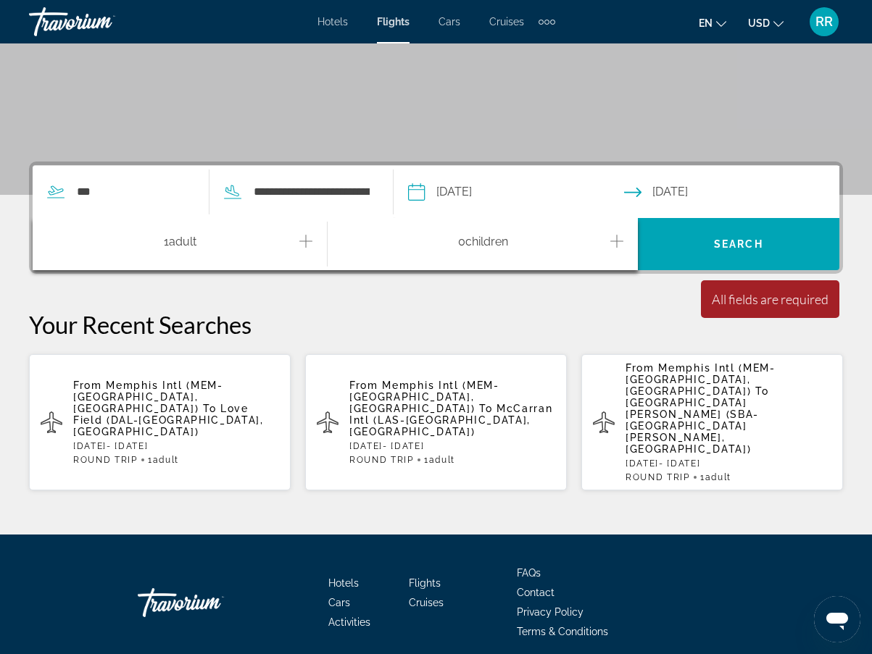
click at [186, 243] on span "Adult" at bounding box center [183, 242] width 28 height 14
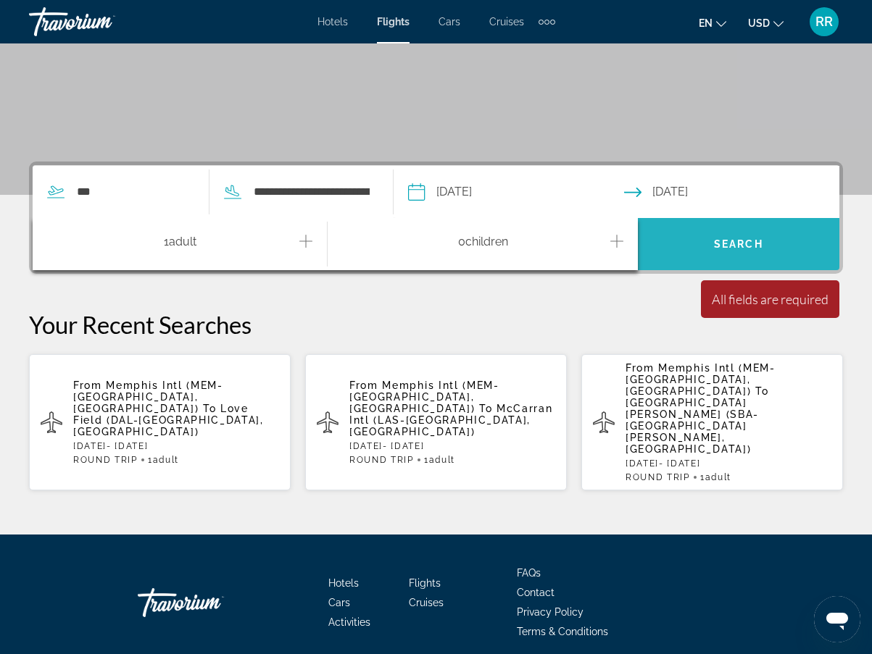
click at [767, 240] on span "Search" at bounding box center [738, 244] width 201 height 35
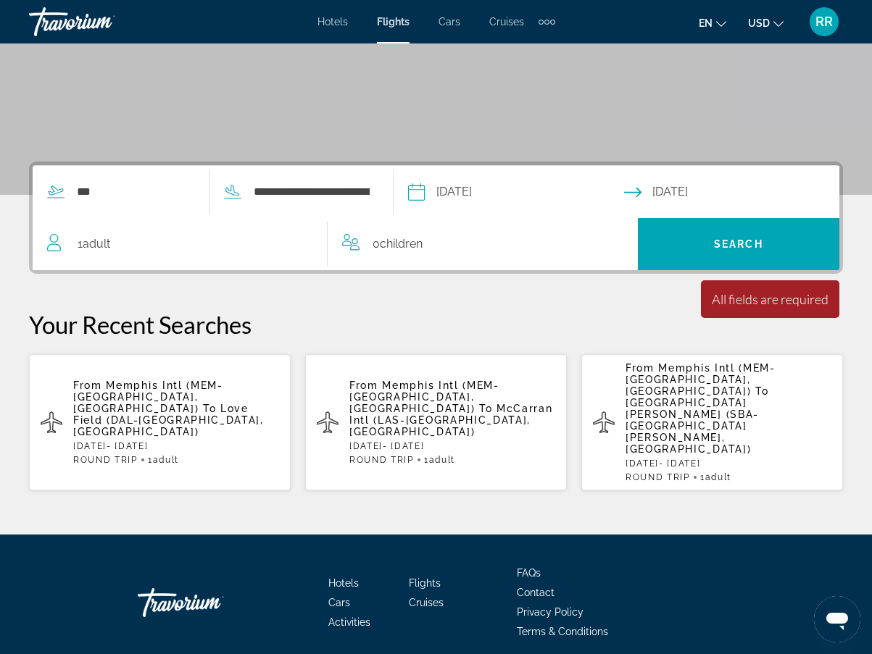
click at [774, 304] on div "All fields are required" at bounding box center [770, 299] width 117 height 16
click at [773, 304] on div "All fields are required" at bounding box center [770, 299] width 117 height 16
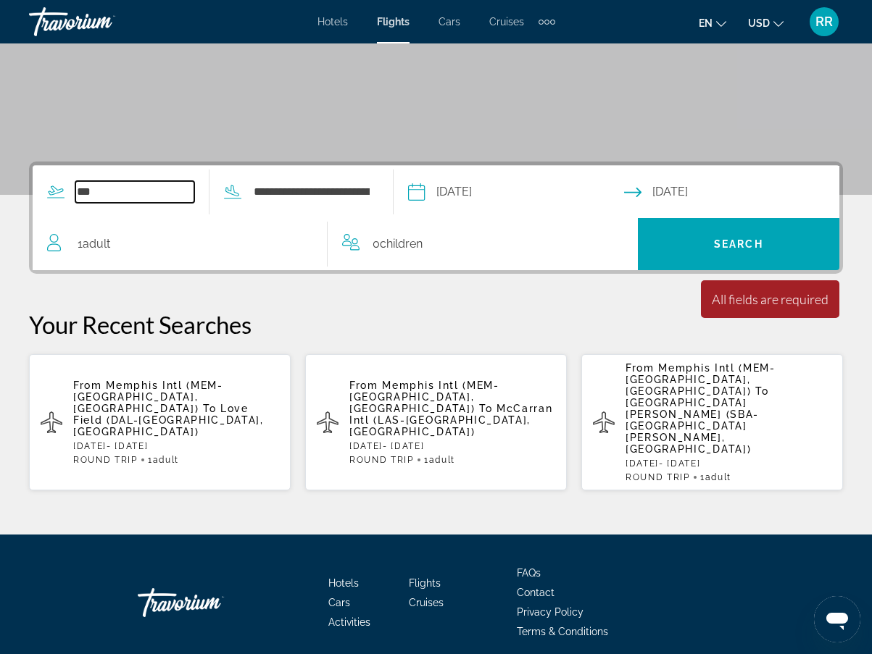
click at [82, 193] on input "***" at bounding box center [134, 192] width 119 height 22
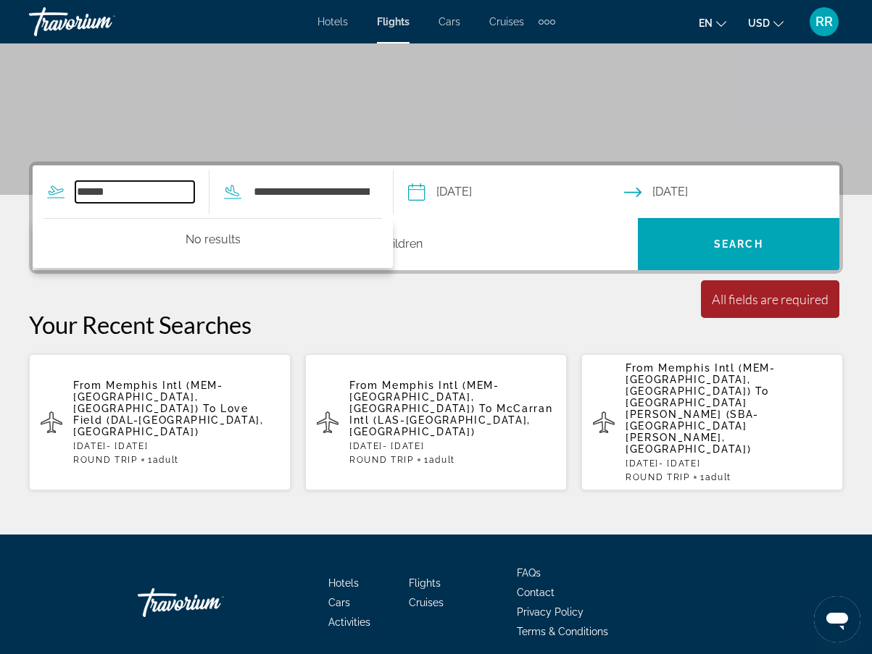
drag, startPoint x: 142, startPoint y: 193, endPoint x: -45, endPoint y: 146, distance: 192.6
click at [0, 146] on html "**********" at bounding box center [436, 87] width 872 height 654
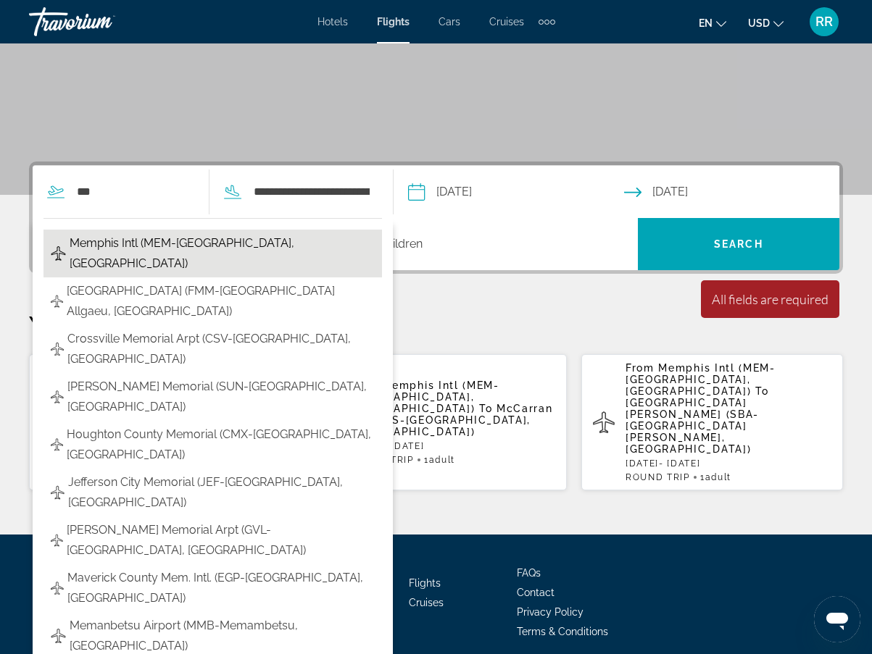
click at [131, 242] on span "Memphis Intl (MEM-Memphis, US)" at bounding box center [222, 253] width 305 height 41
type input "**********"
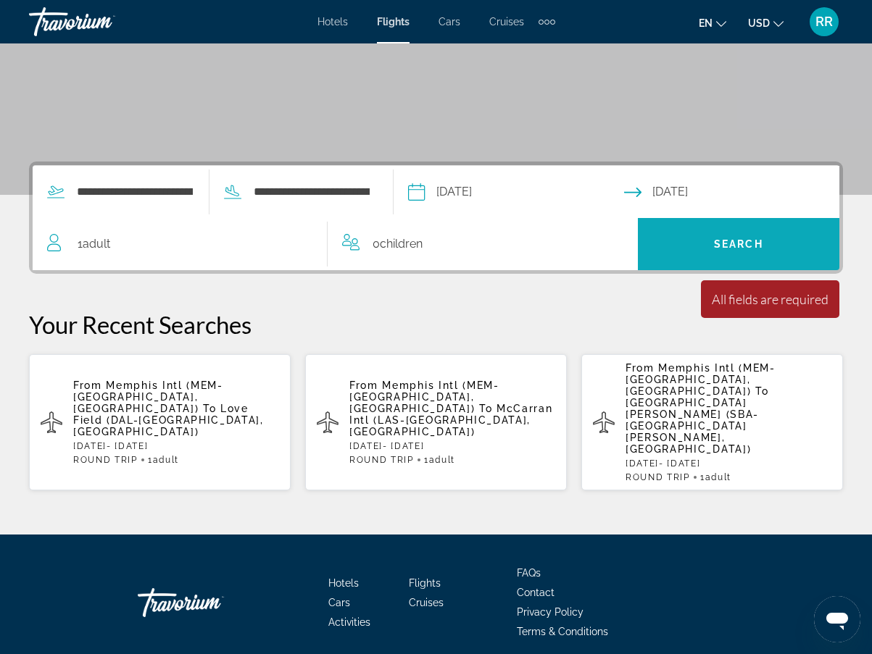
click at [744, 248] on span "Search" at bounding box center [738, 244] width 49 height 12
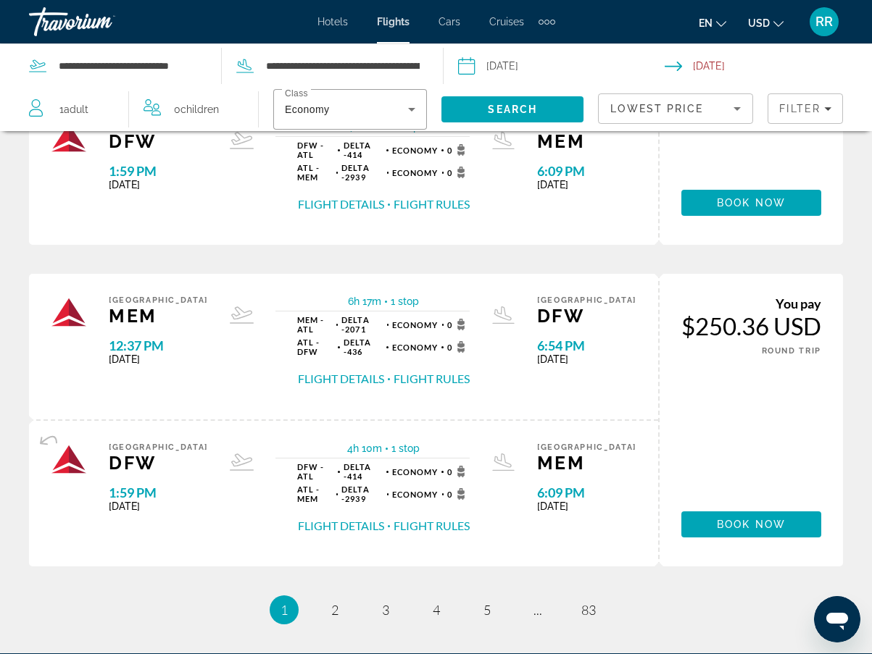
scroll to position [1519, 0]
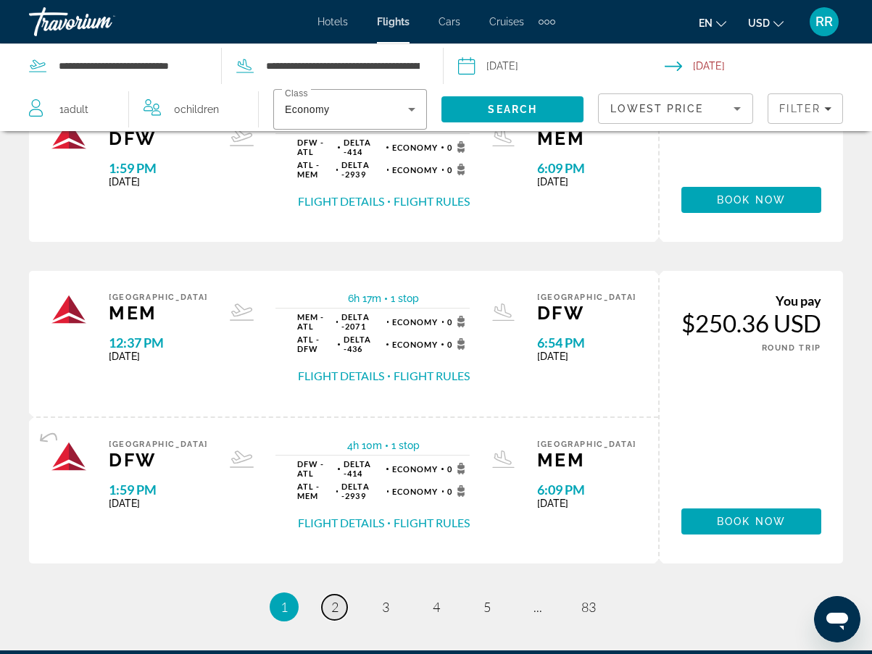
click at [332, 599] on span "2" at bounding box center [334, 607] width 7 height 16
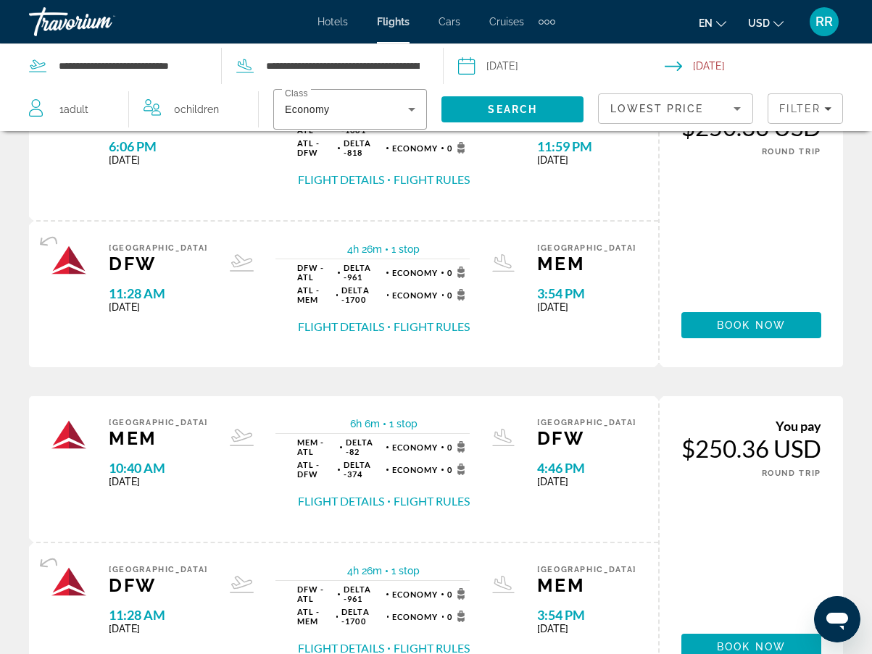
scroll to position [1449, 0]
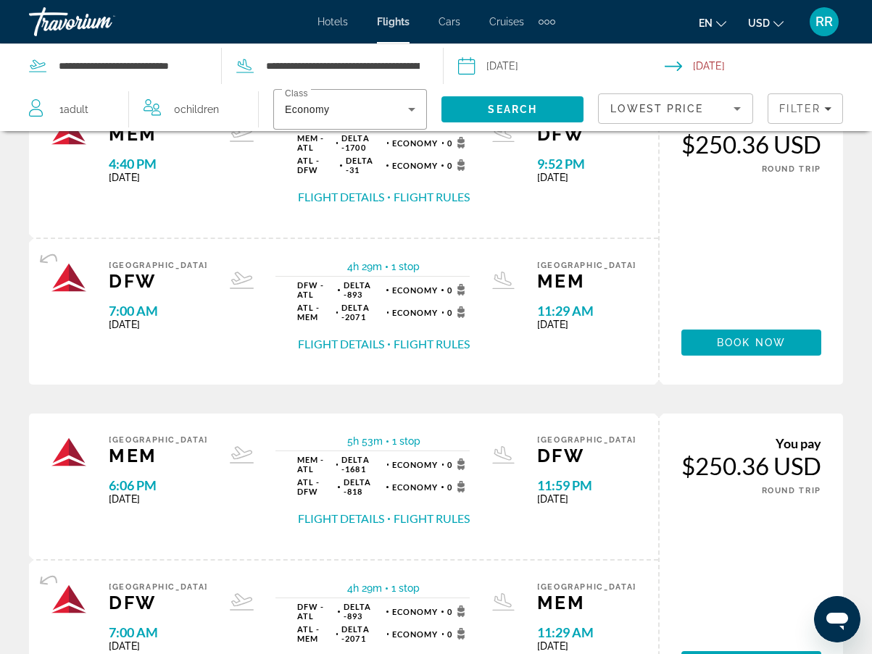
scroll to position [1377, 0]
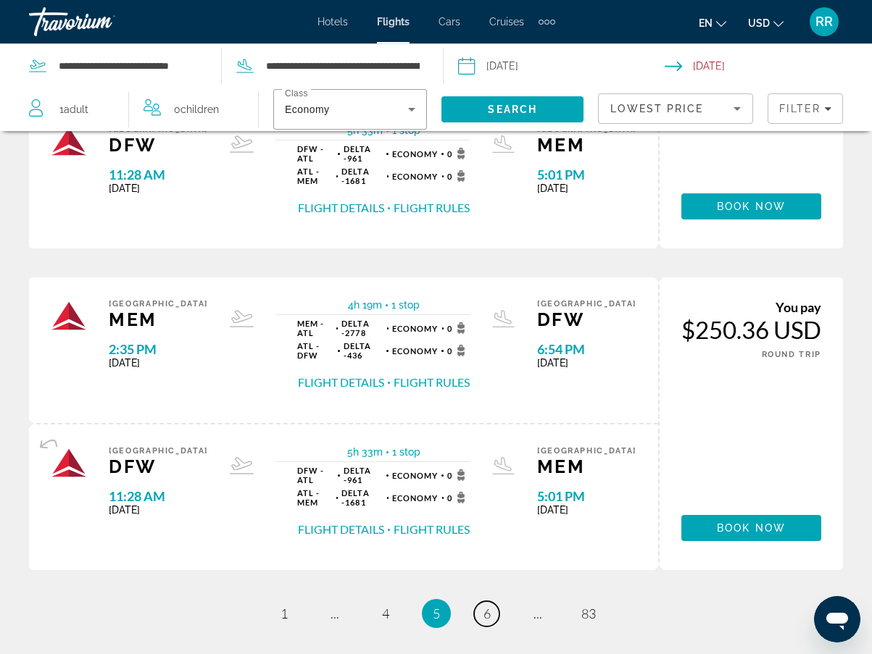
scroll to position [1519, 0]
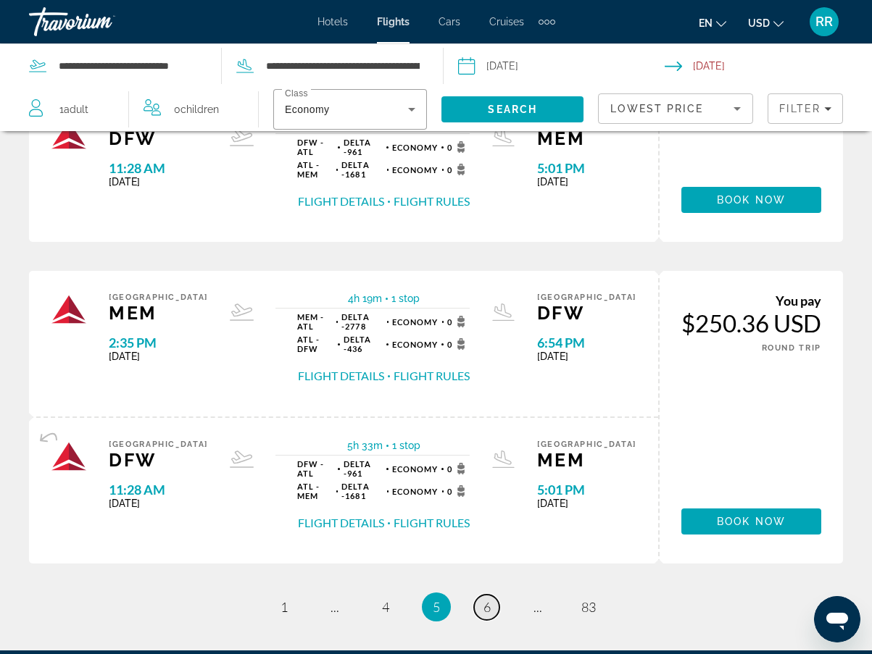
click at [488, 599] on span "6" at bounding box center [486, 607] width 7 height 16
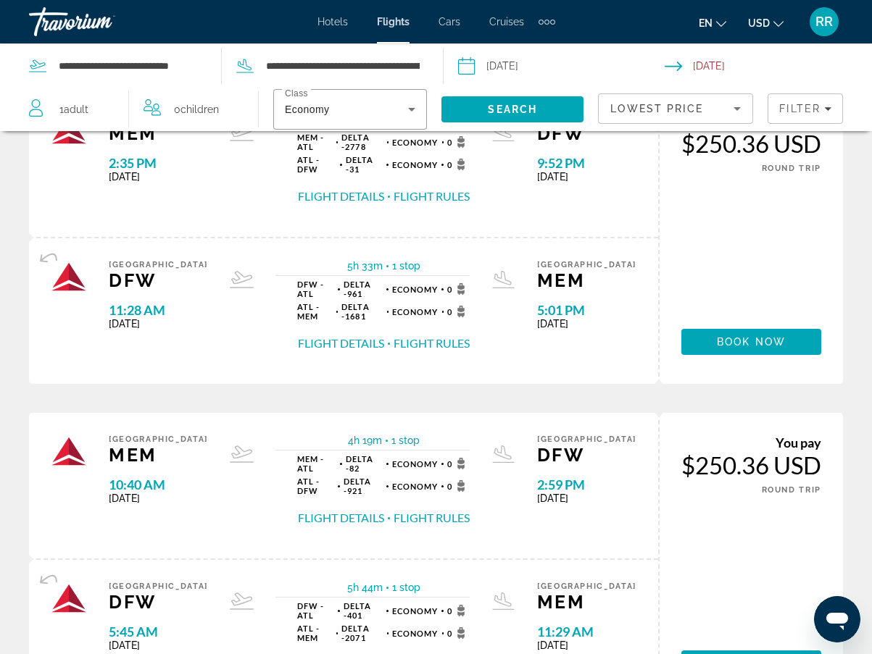
scroll to position [1449, 0]
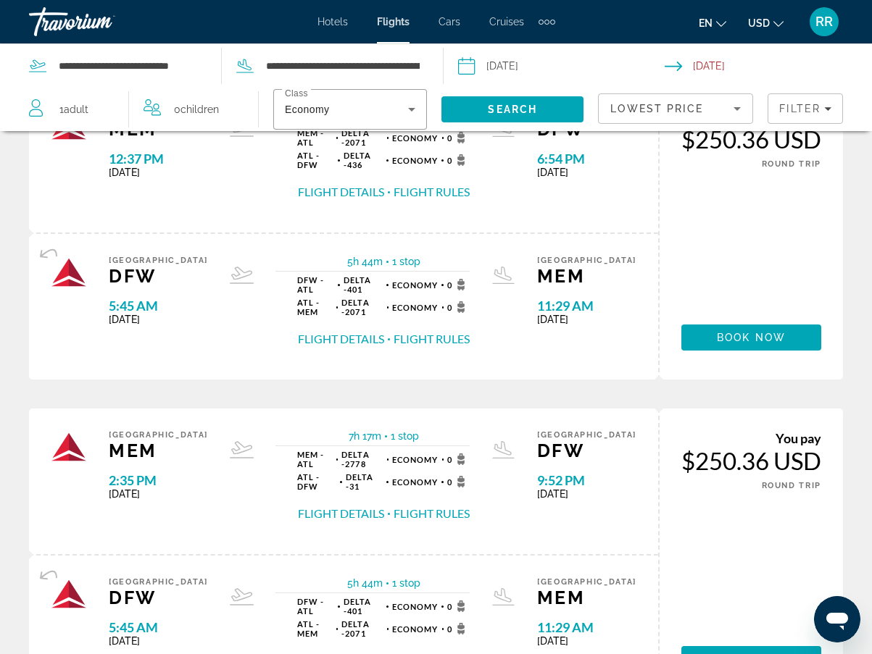
scroll to position [1519, 0]
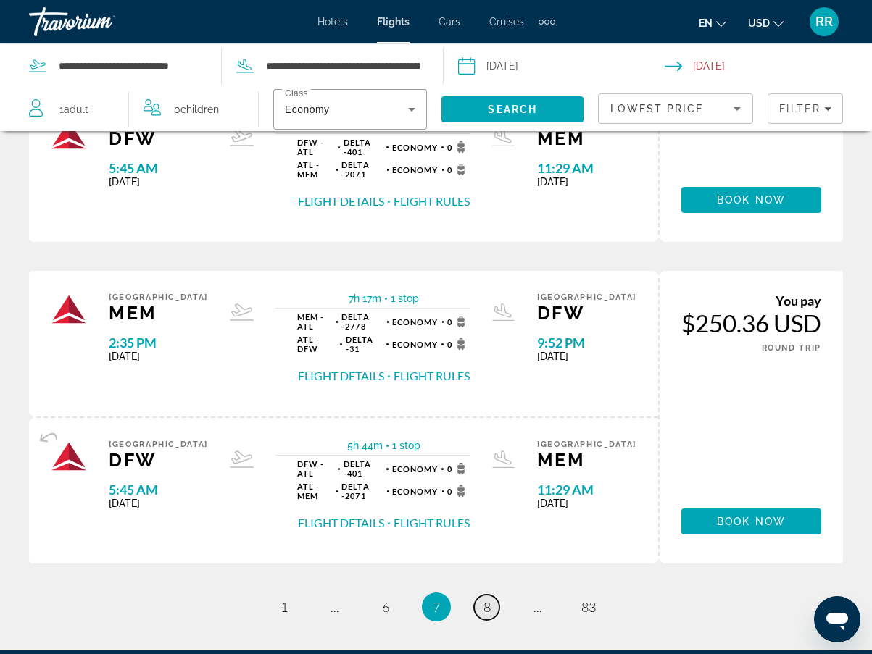
click at [487, 599] on span "8" at bounding box center [486, 607] width 7 height 16
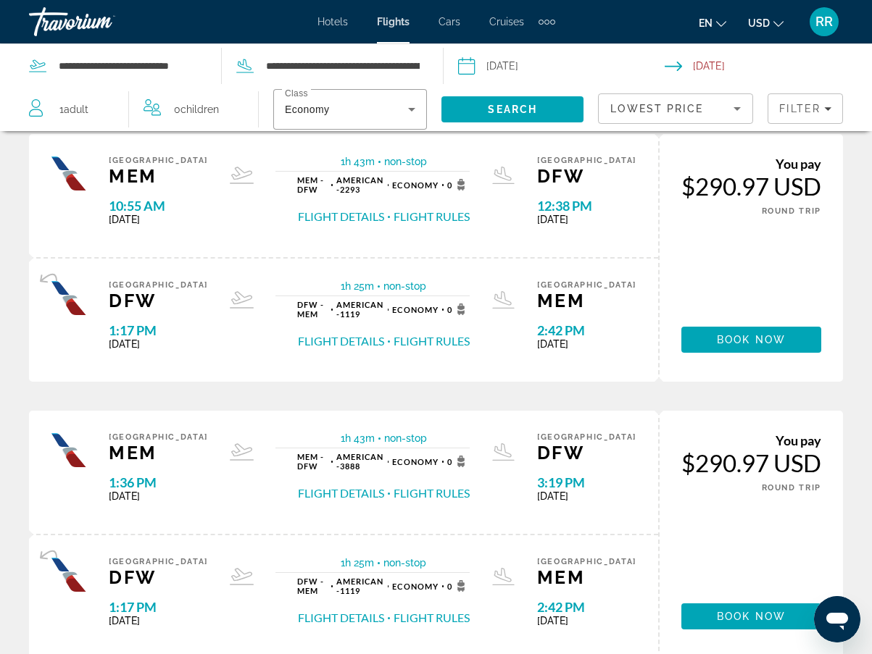
scroll to position [72, 0]
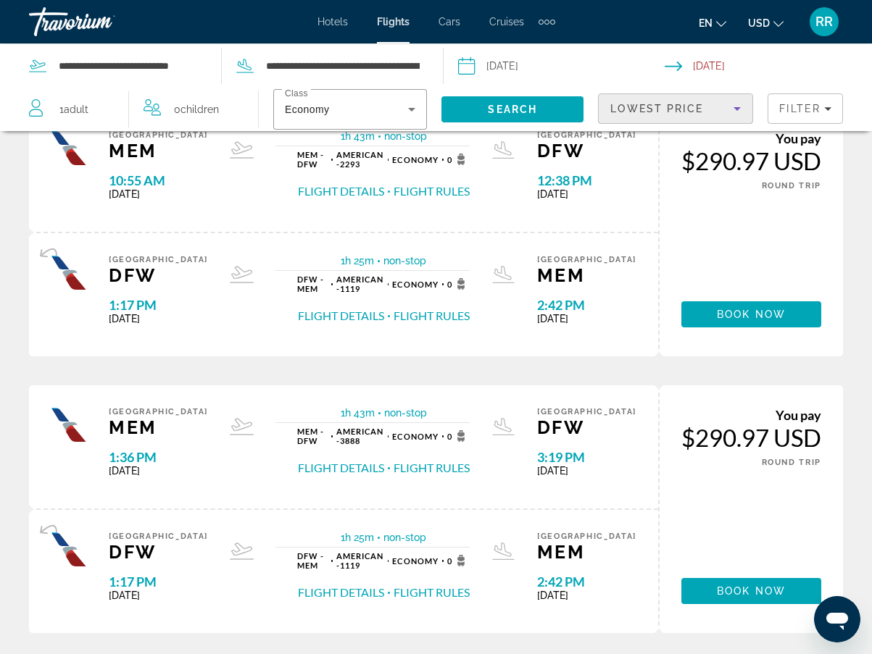
click at [725, 106] on div "Lowest Price" at bounding box center [671, 108] width 123 height 17
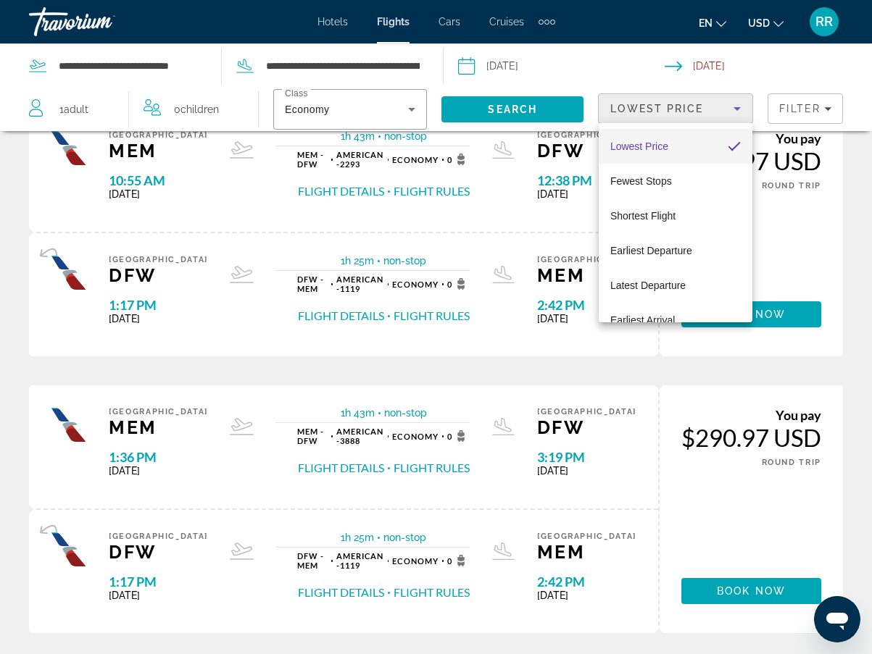
click at [661, 145] on span "Lowest Price" at bounding box center [639, 147] width 58 height 12
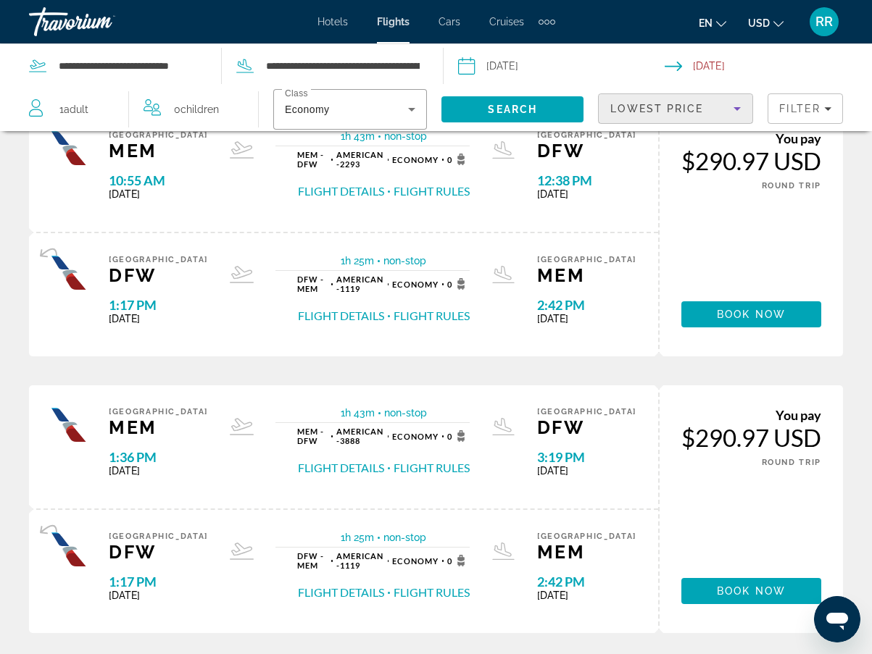
click at [737, 106] on icon "Sort by" at bounding box center [736, 108] width 17 height 17
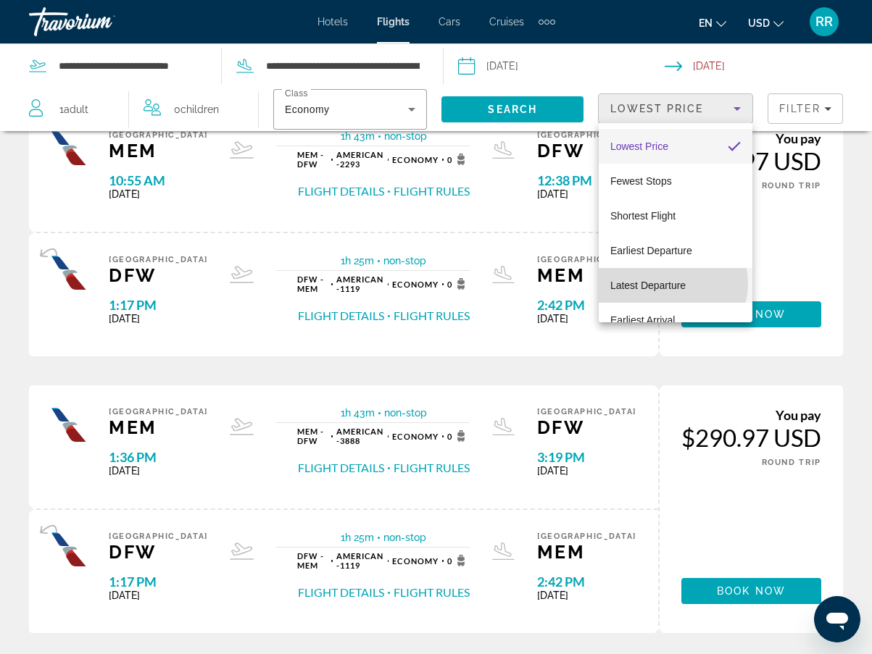
click at [672, 283] on span "Latest Departure" at bounding box center [647, 286] width 75 height 12
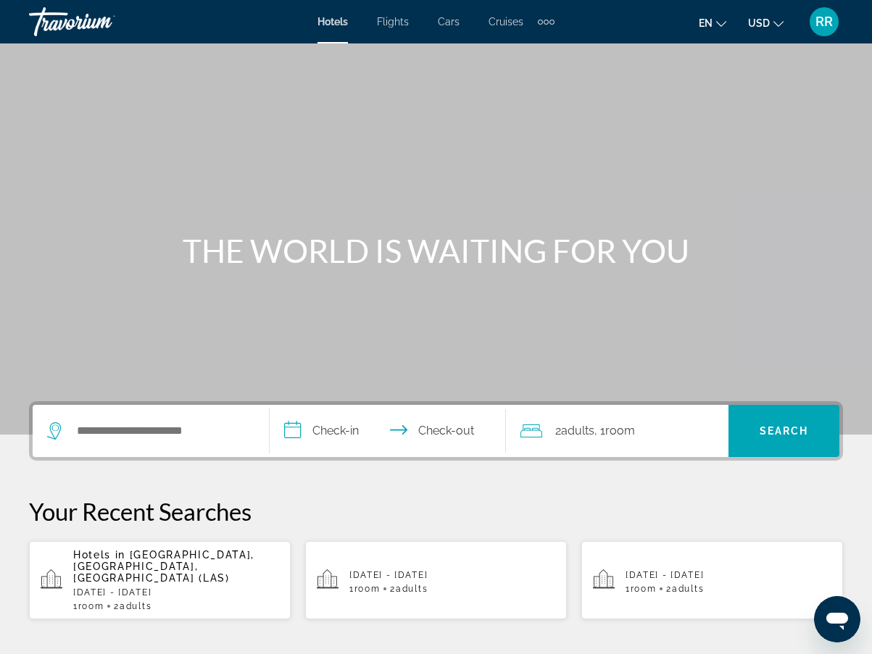
click at [387, 19] on span "Flights" at bounding box center [393, 22] width 32 height 12
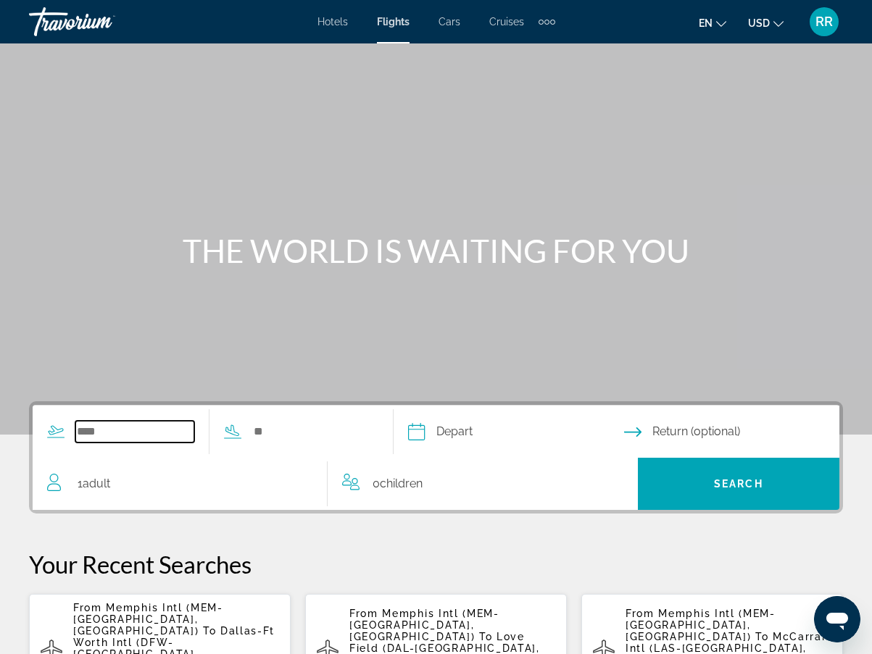
click at [105, 425] on input "Search widget" at bounding box center [134, 432] width 119 height 22
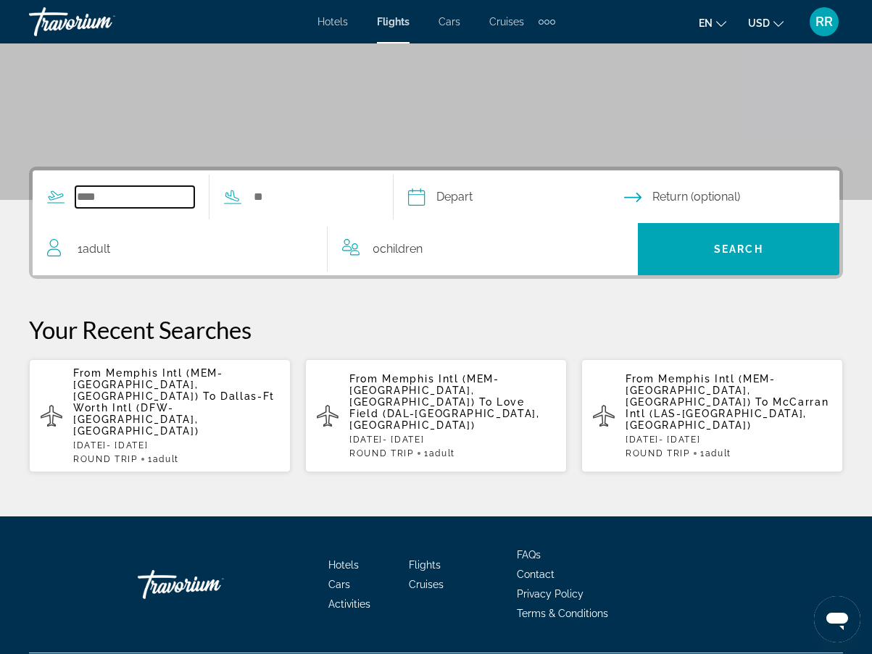
scroll to position [240, 0]
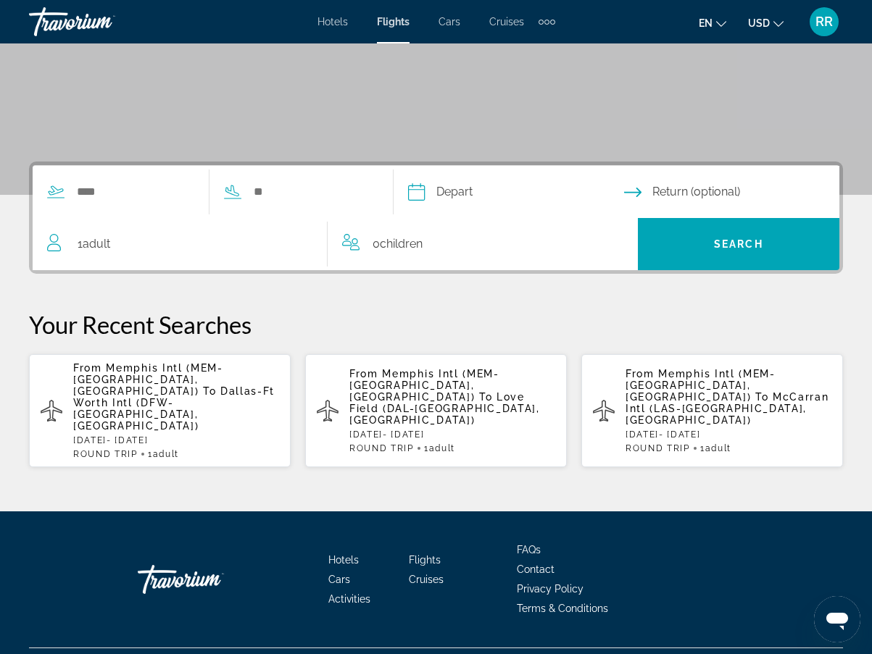
click at [174, 386] on span "Dallas-Ft Worth Intl (DFW-Dallas, United States of America)" at bounding box center [173, 409] width 201 height 46
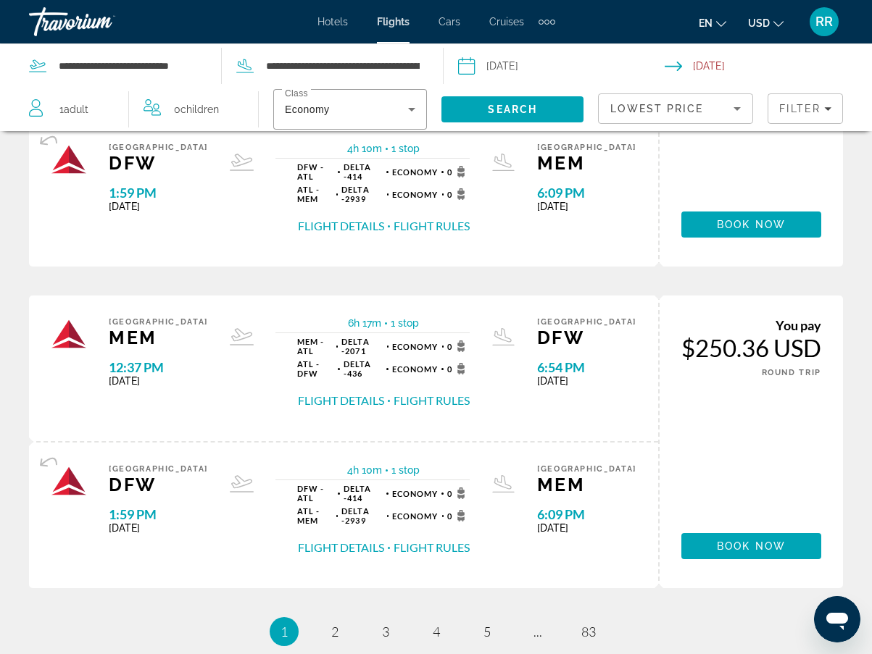
scroll to position [1519, 0]
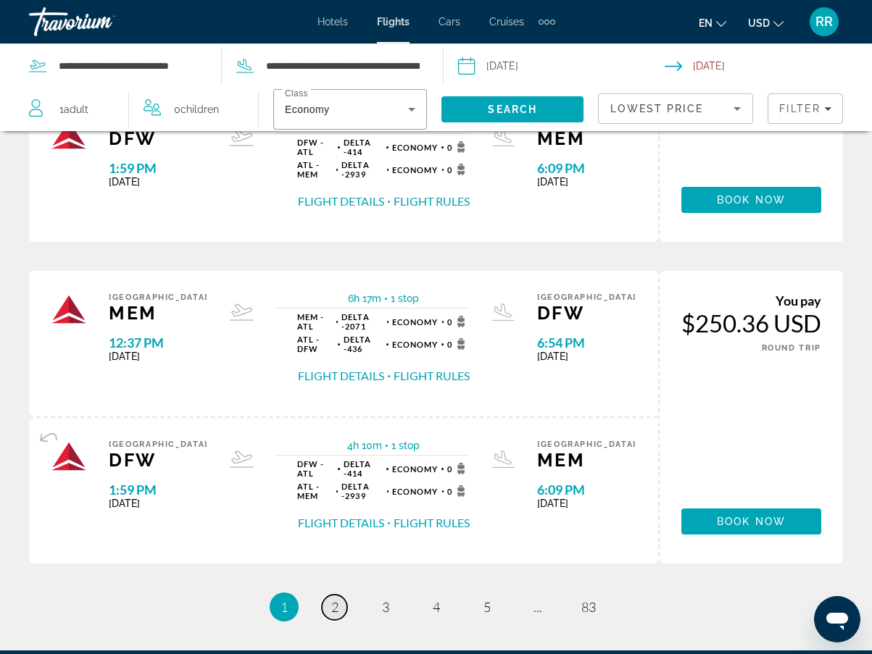
click at [331, 599] on span "2" at bounding box center [334, 607] width 7 height 16
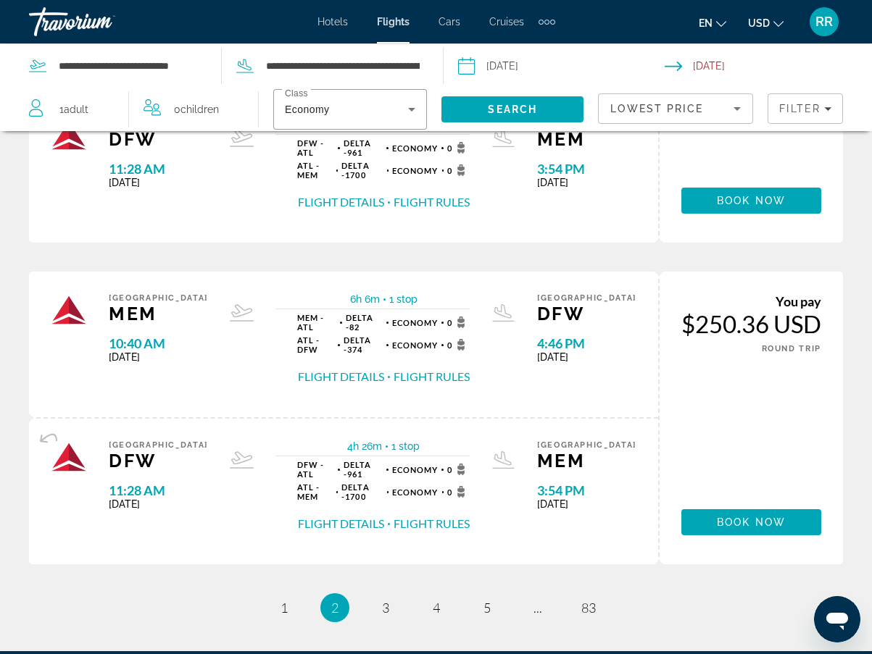
scroll to position [1519, 0]
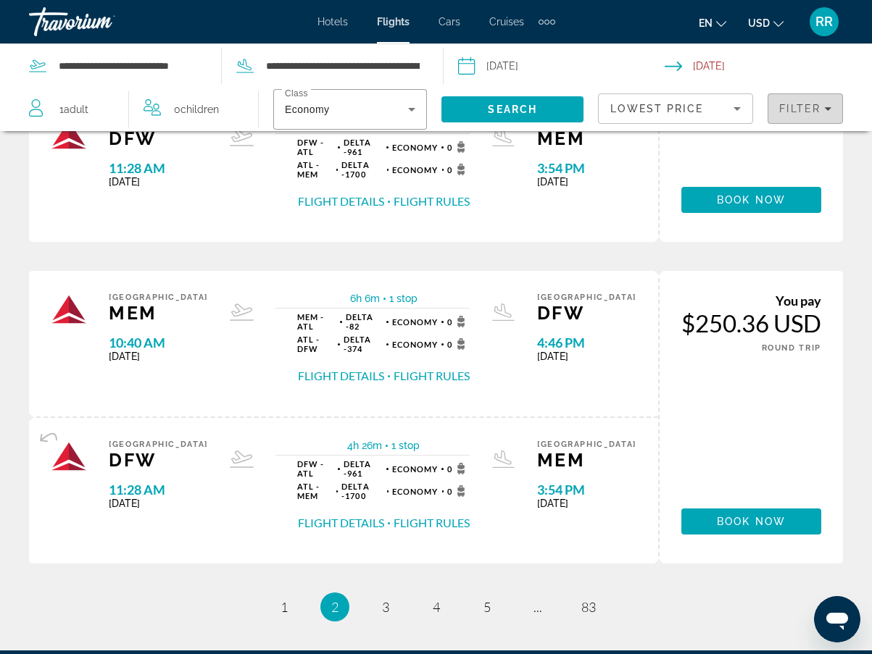
click at [825, 107] on icon "Filters" at bounding box center [827, 108] width 7 height 7
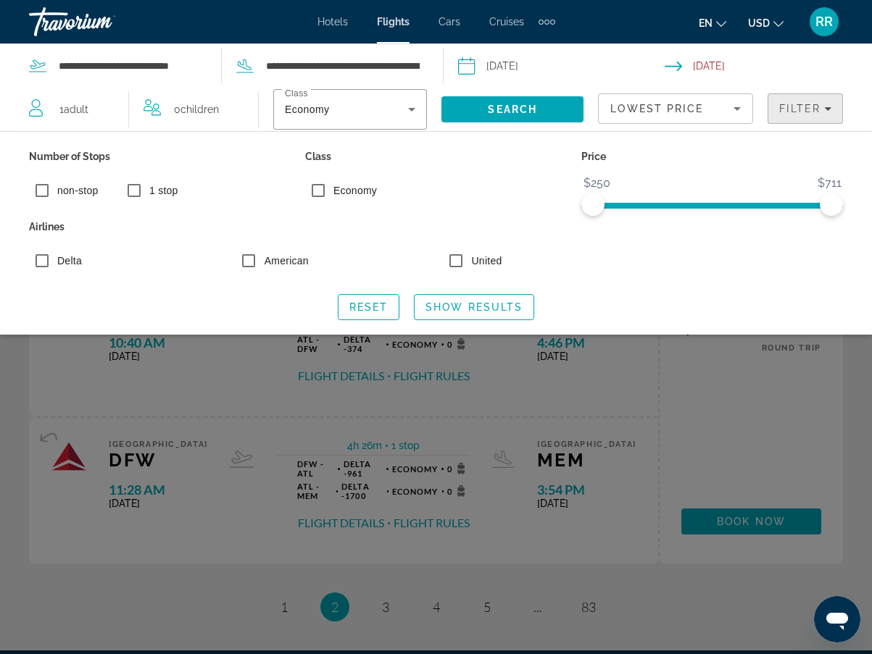
click at [825, 107] on icon "Filters" at bounding box center [827, 108] width 7 height 7
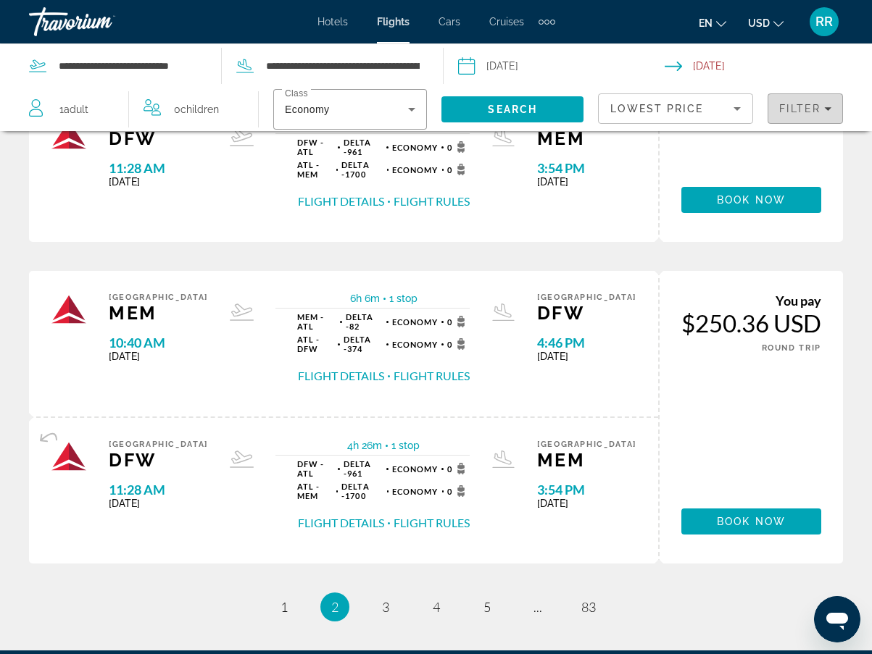
click at [825, 107] on icon "Filters" at bounding box center [827, 108] width 7 height 7
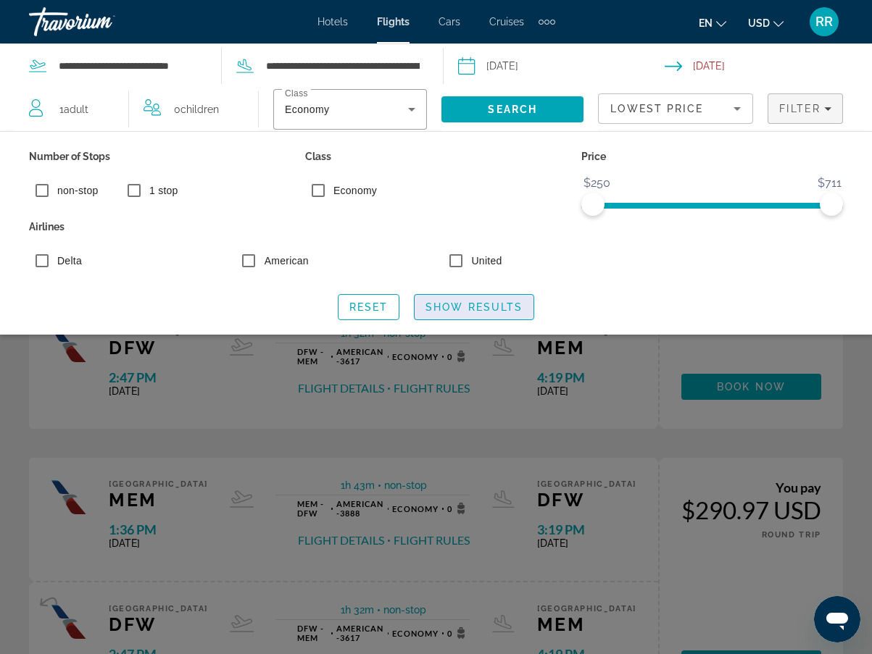
click at [465, 307] on span "Show Results" at bounding box center [473, 307] width 97 height 12
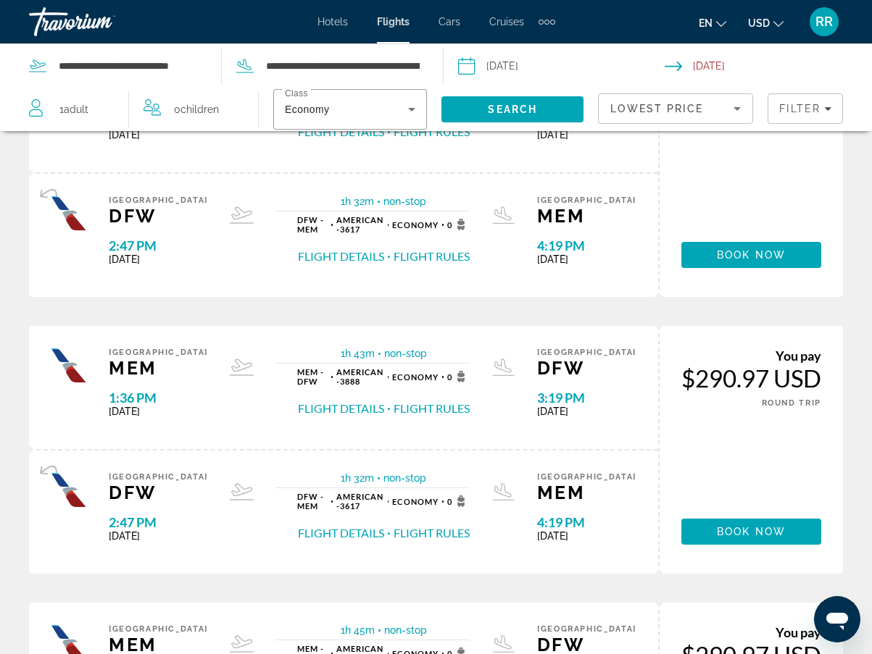
scroll to position [145, 0]
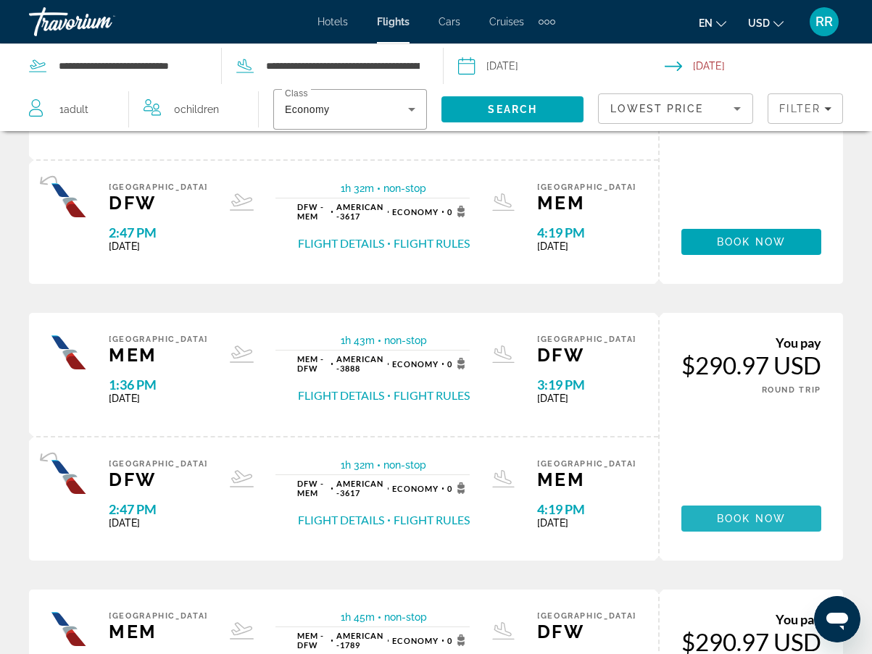
click at [745, 515] on span "Book now" at bounding box center [751, 519] width 69 height 12
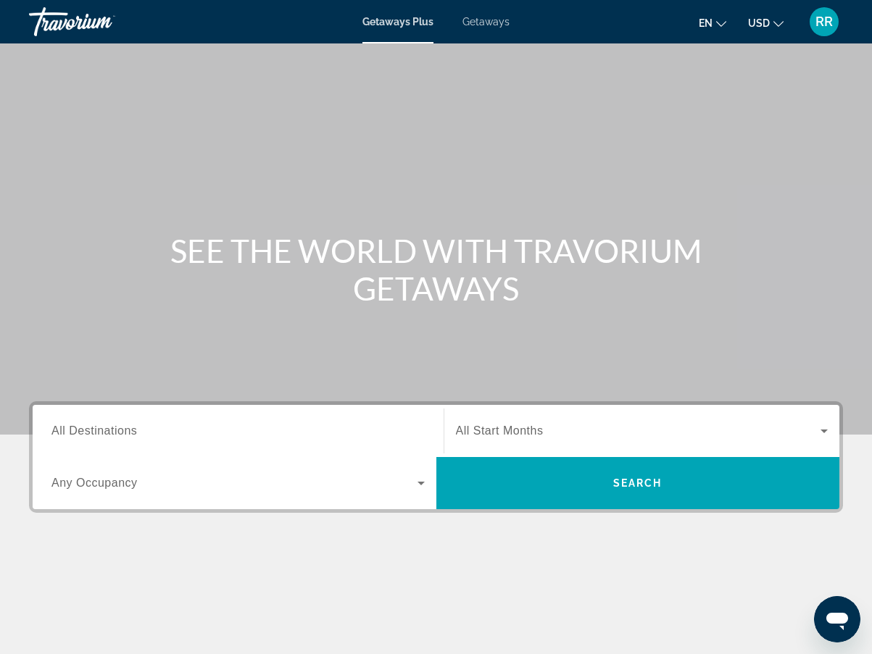
click at [481, 425] on span "All Start Months" at bounding box center [500, 431] width 88 height 12
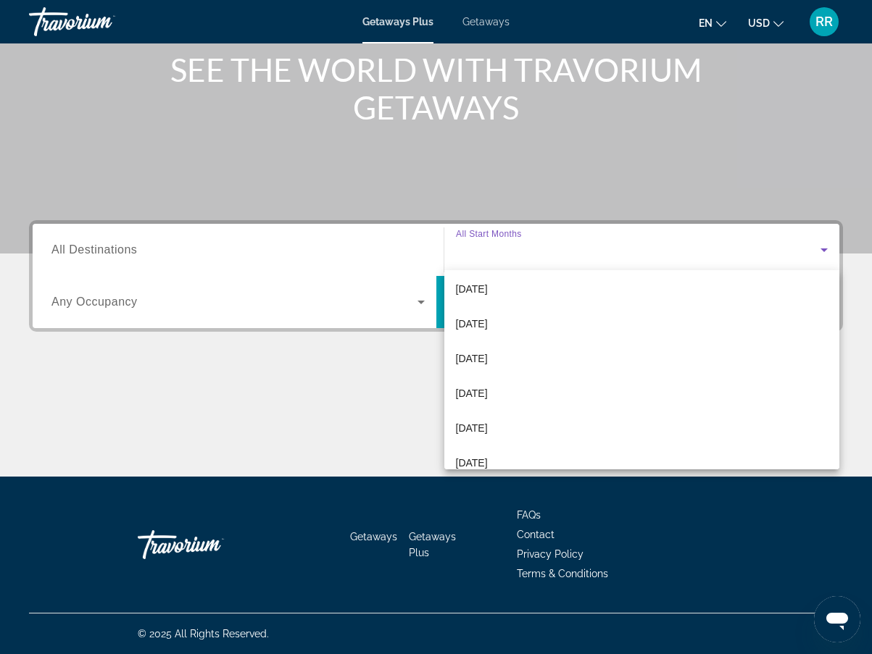
scroll to position [145, 0]
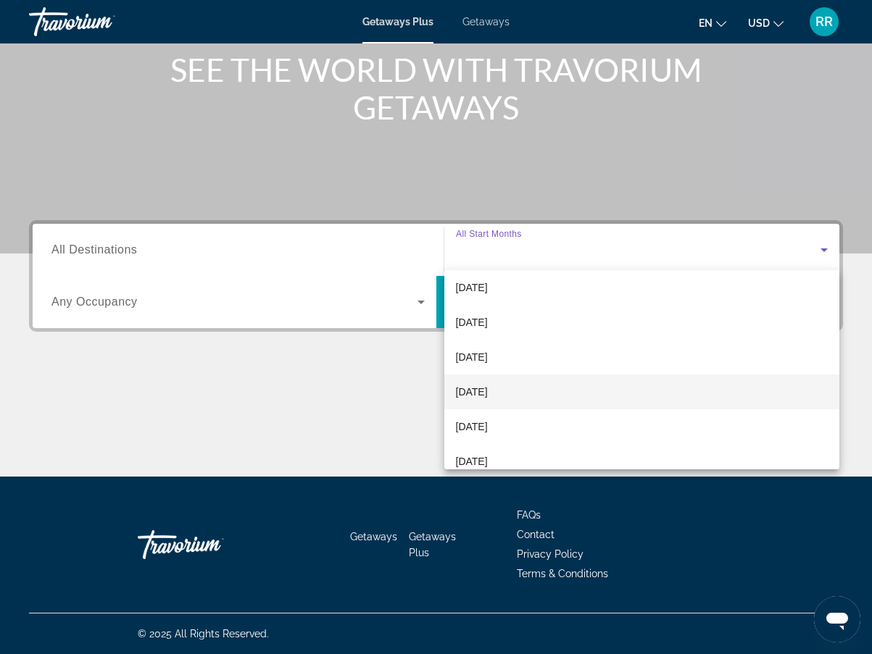
click at [475, 386] on span "[DATE]" at bounding box center [472, 391] width 32 height 17
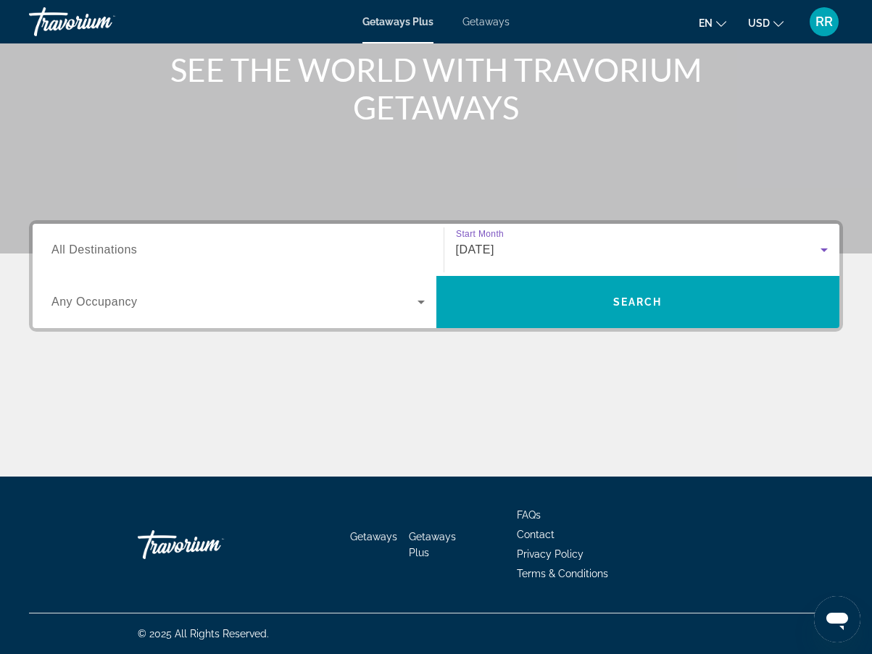
click at [409, 301] on span "Search widget" at bounding box center [234, 302] width 366 height 17
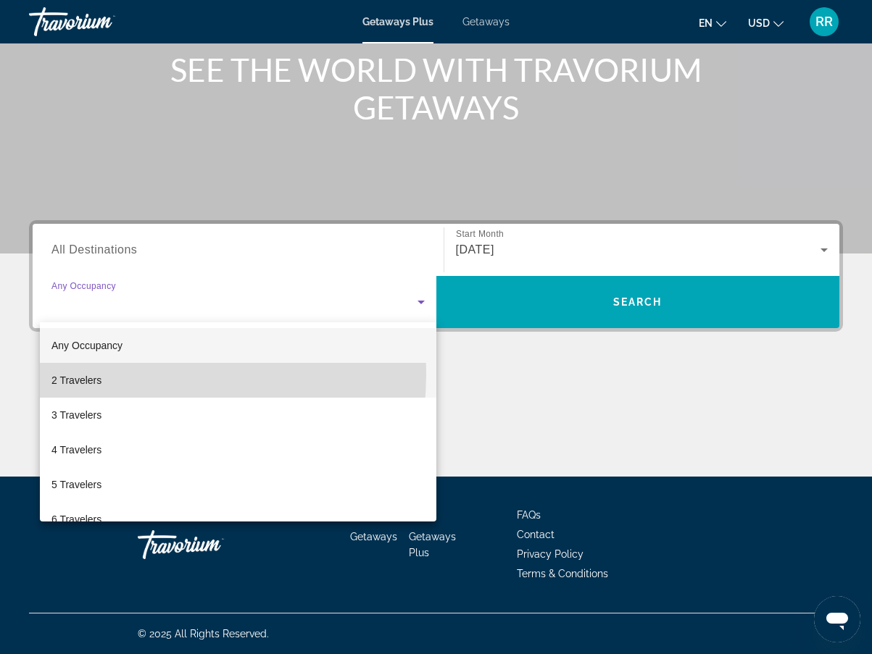
click at [61, 373] on span "2 Travelers" at bounding box center [76, 380] width 50 height 17
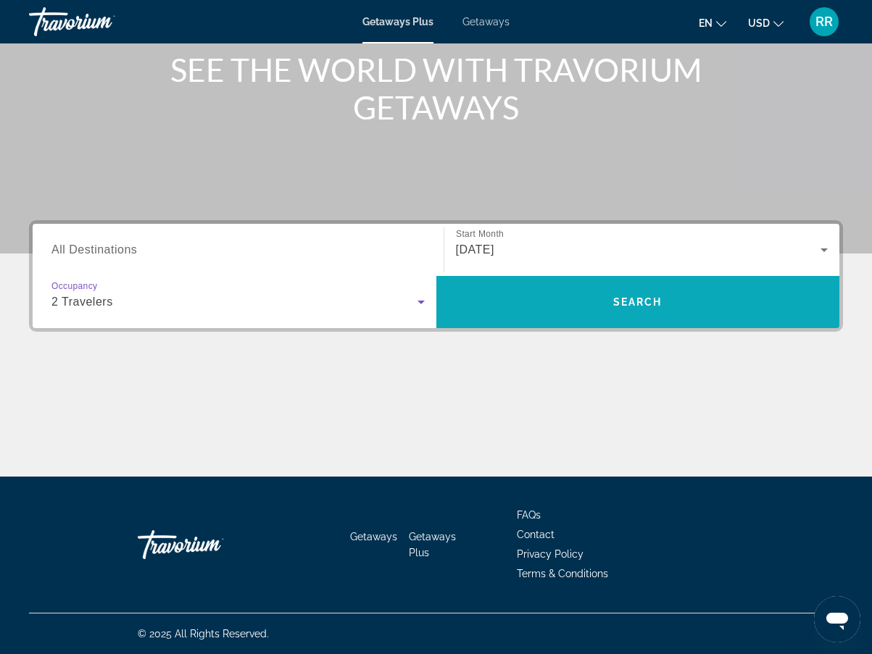
click at [591, 299] on span "Search" at bounding box center [638, 302] width 404 height 35
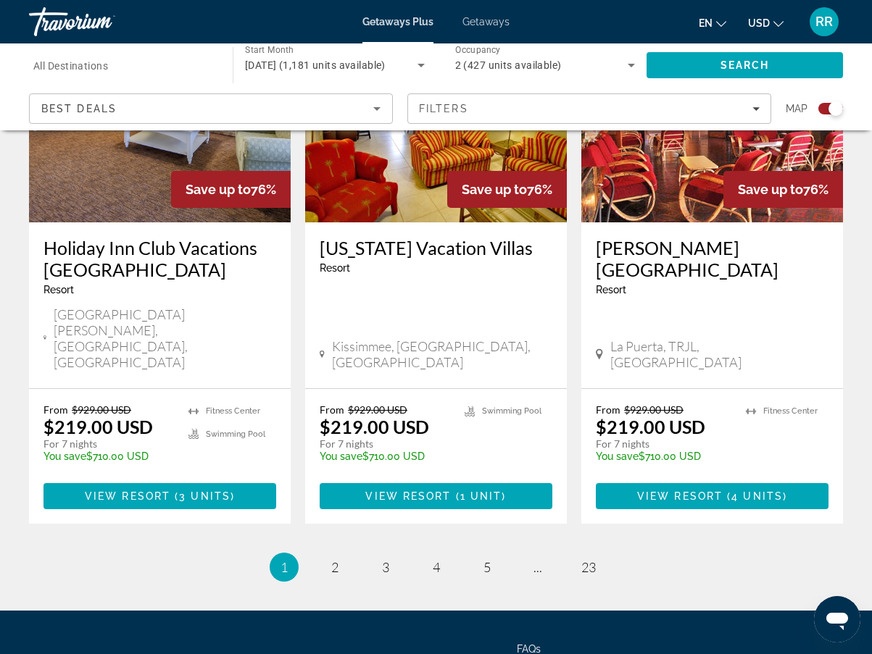
scroll to position [2248, 0]
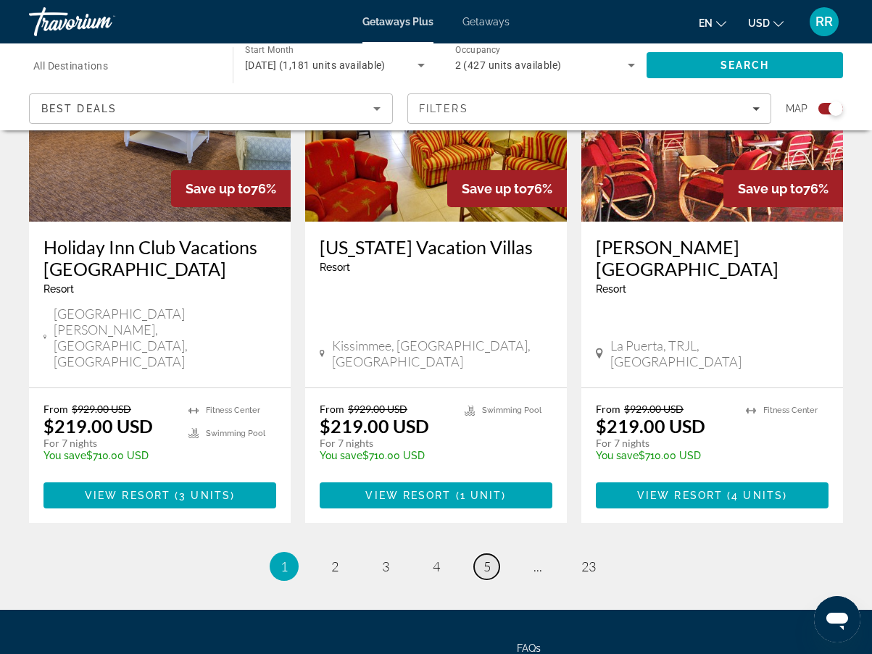
click at [493, 554] on link "page 5" at bounding box center [486, 566] width 25 height 25
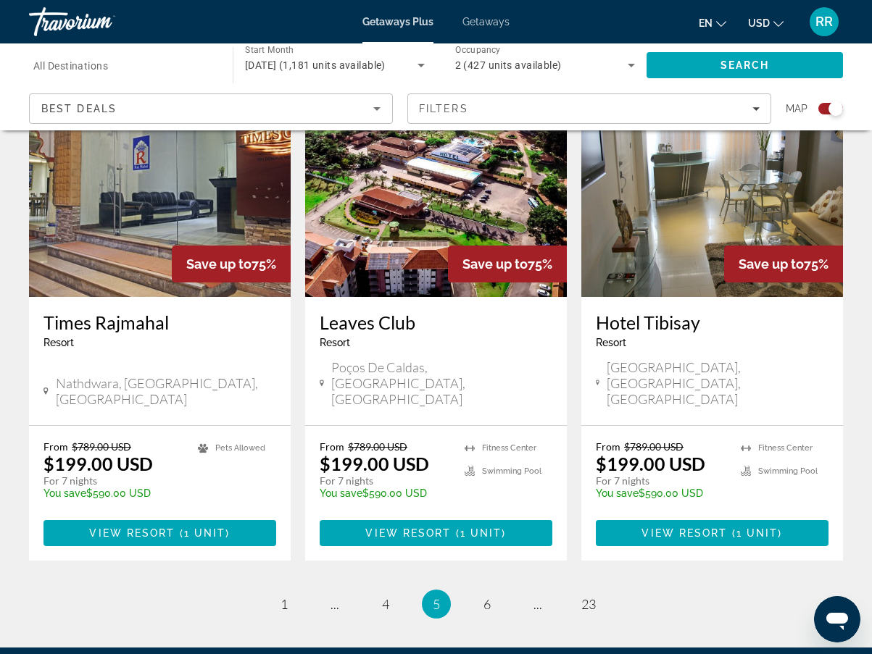
scroll to position [2205, 0]
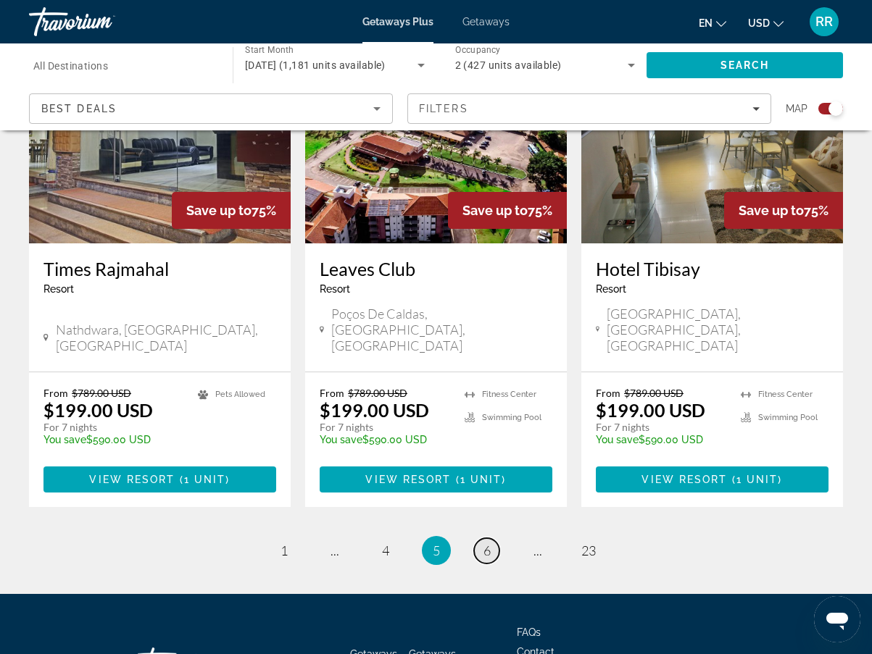
click at [483, 543] on span "6" at bounding box center [486, 551] width 7 height 16
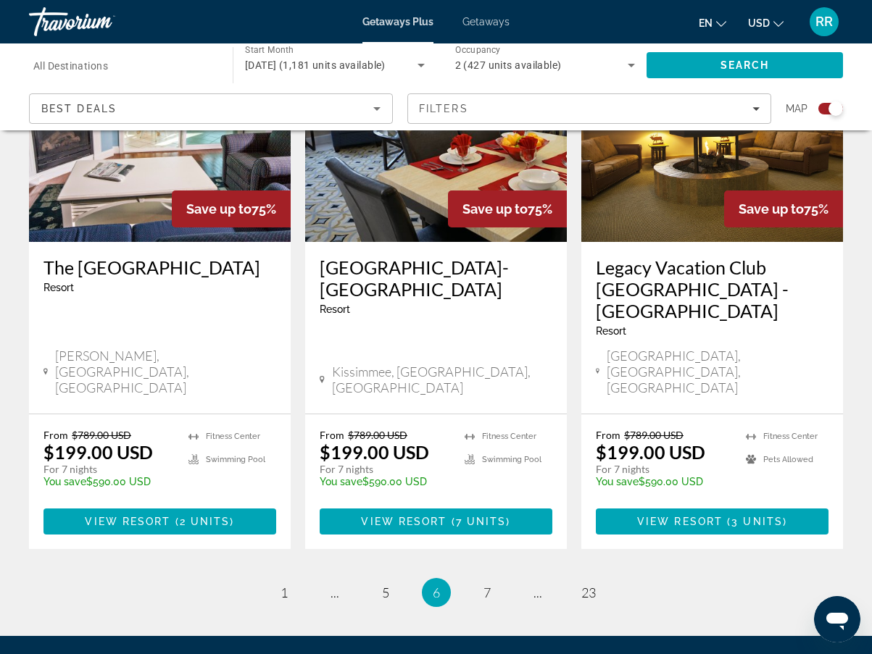
scroll to position [2292, 0]
